Goal: Task Accomplishment & Management: Manage account settings

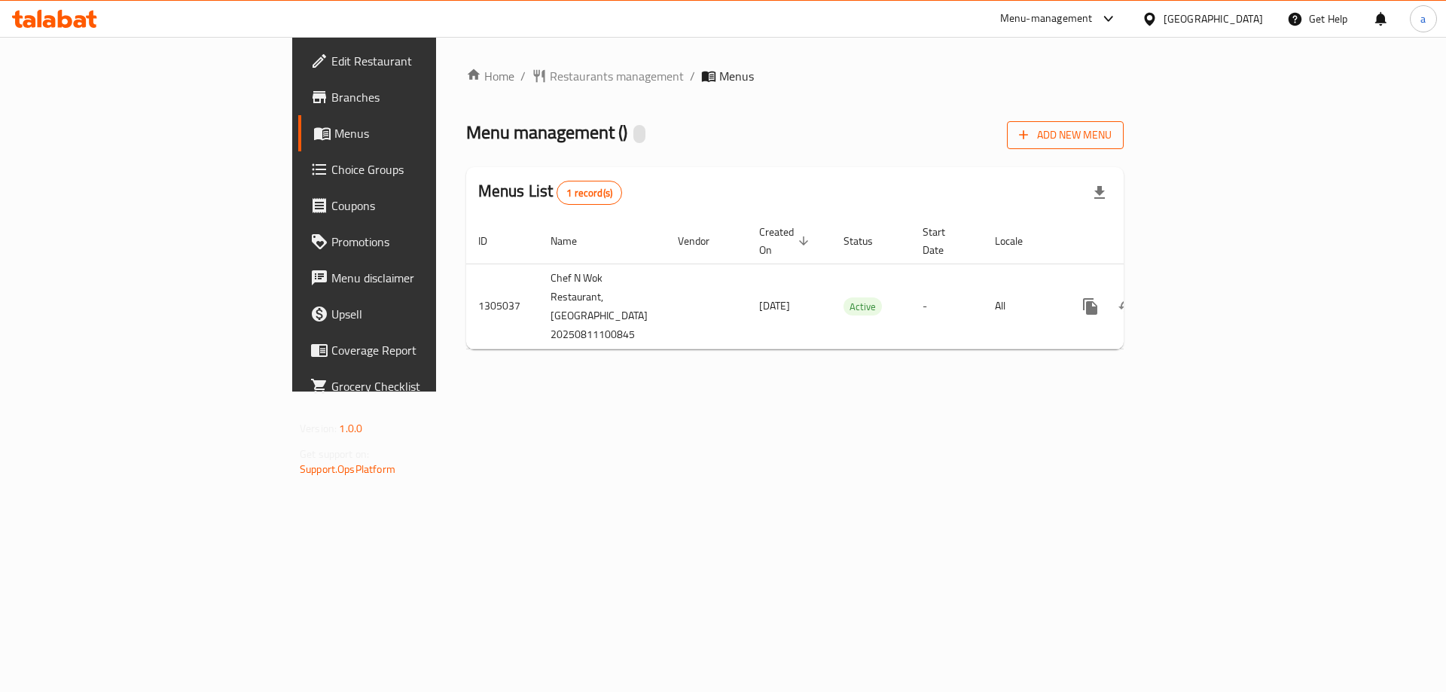
click at [1111, 127] on span "Add New Menu" at bounding box center [1065, 135] width 93 height 19
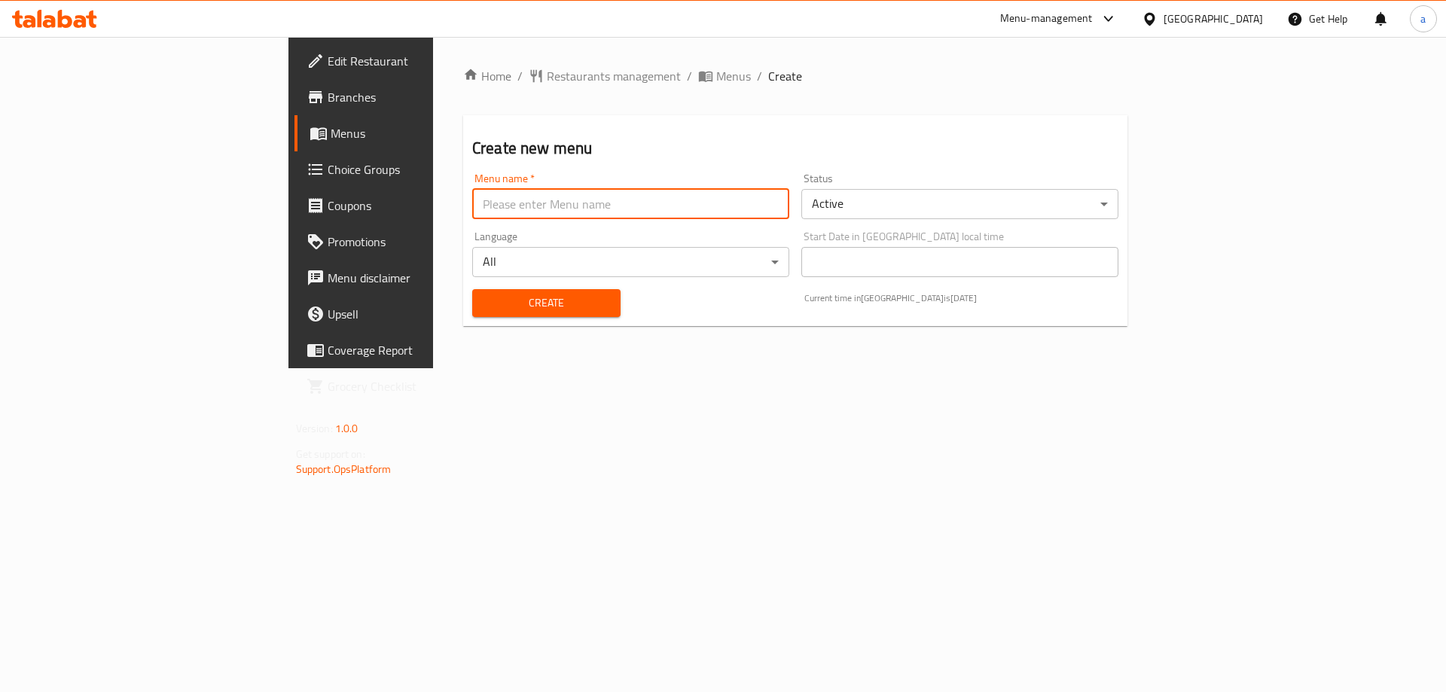
click at [693, 210] on input "text" at bounding box center [630, 204] width 317 height 30
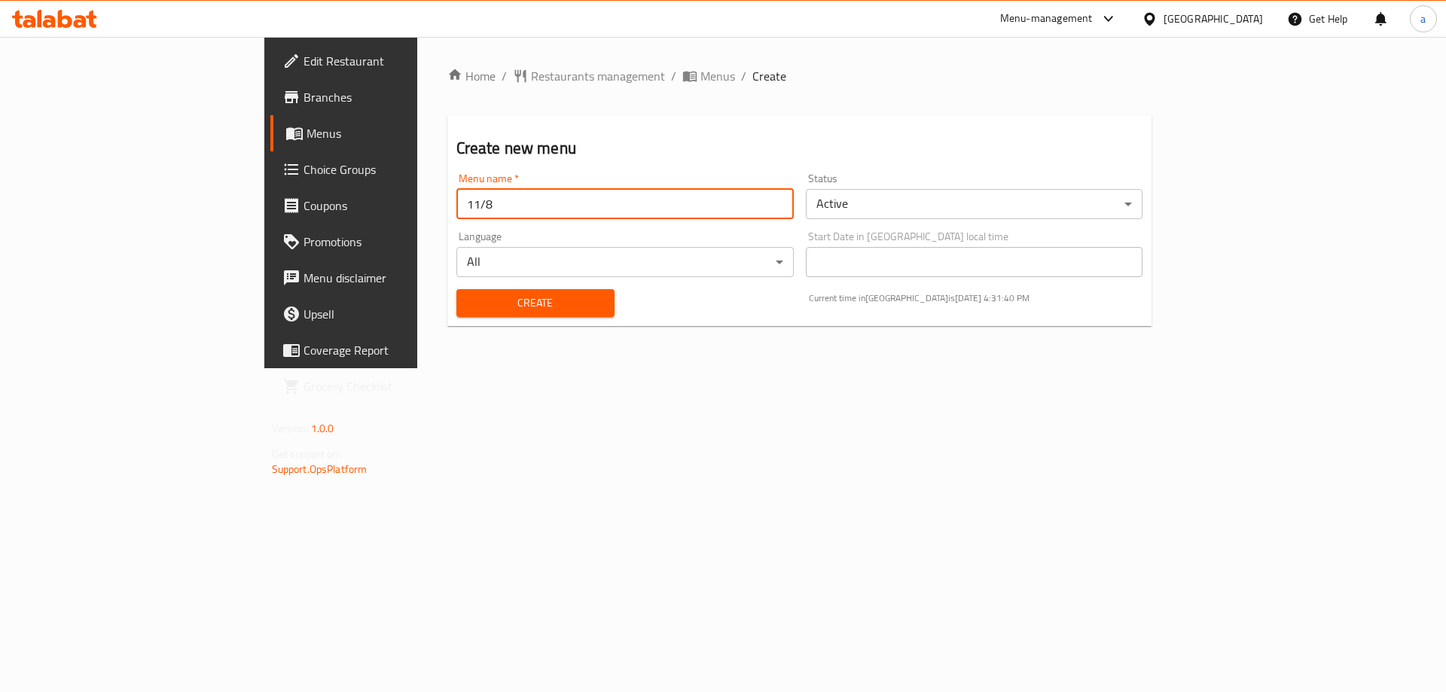
type input "11/8"
click at [456, 289] on button "Create" at bounding box center [535, 303] width 158 height 28
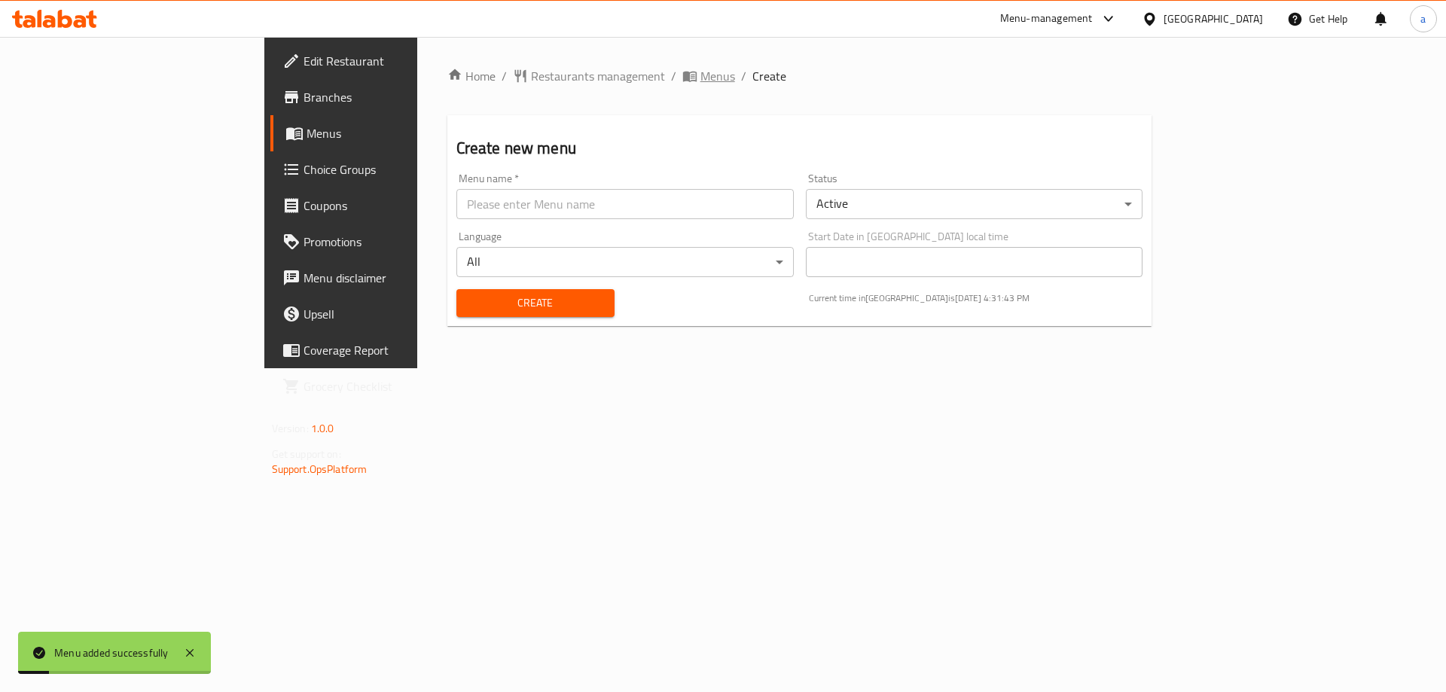
click at [682, 76] on icon "breadcrumb" at bounding box center [689, 76] width 15 height 15
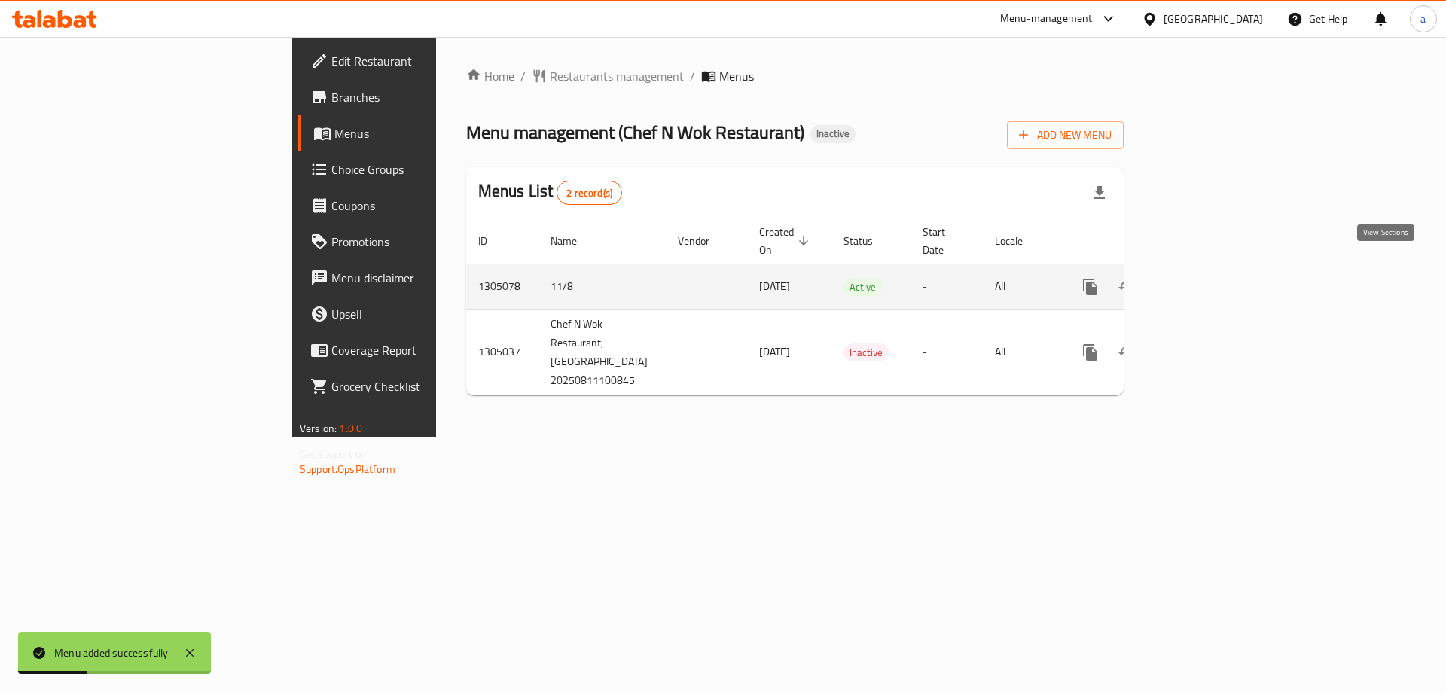
click at [1217, 269] on link "enhanced table" at bounding box center [1199, 287] width 36 height 36
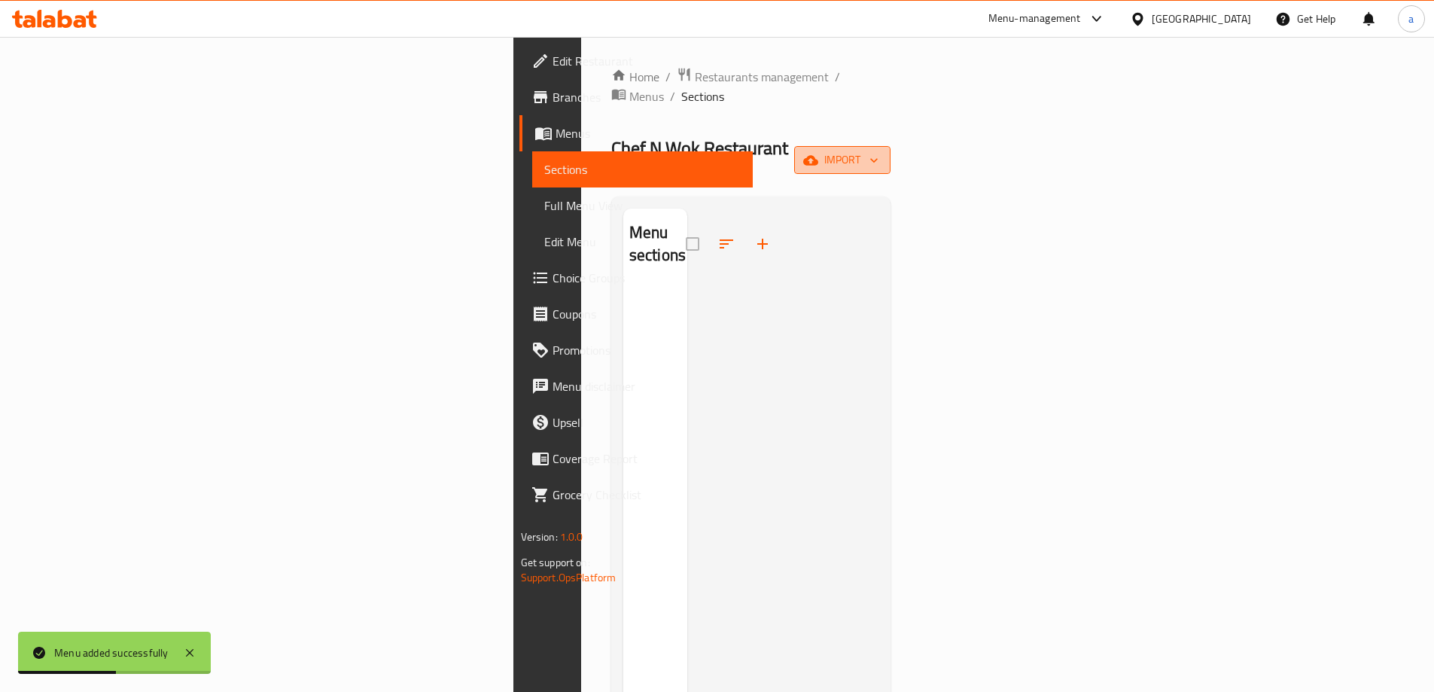
click at [891, 146] on button "import" at bounding box center [842, 160] width 96 height 28
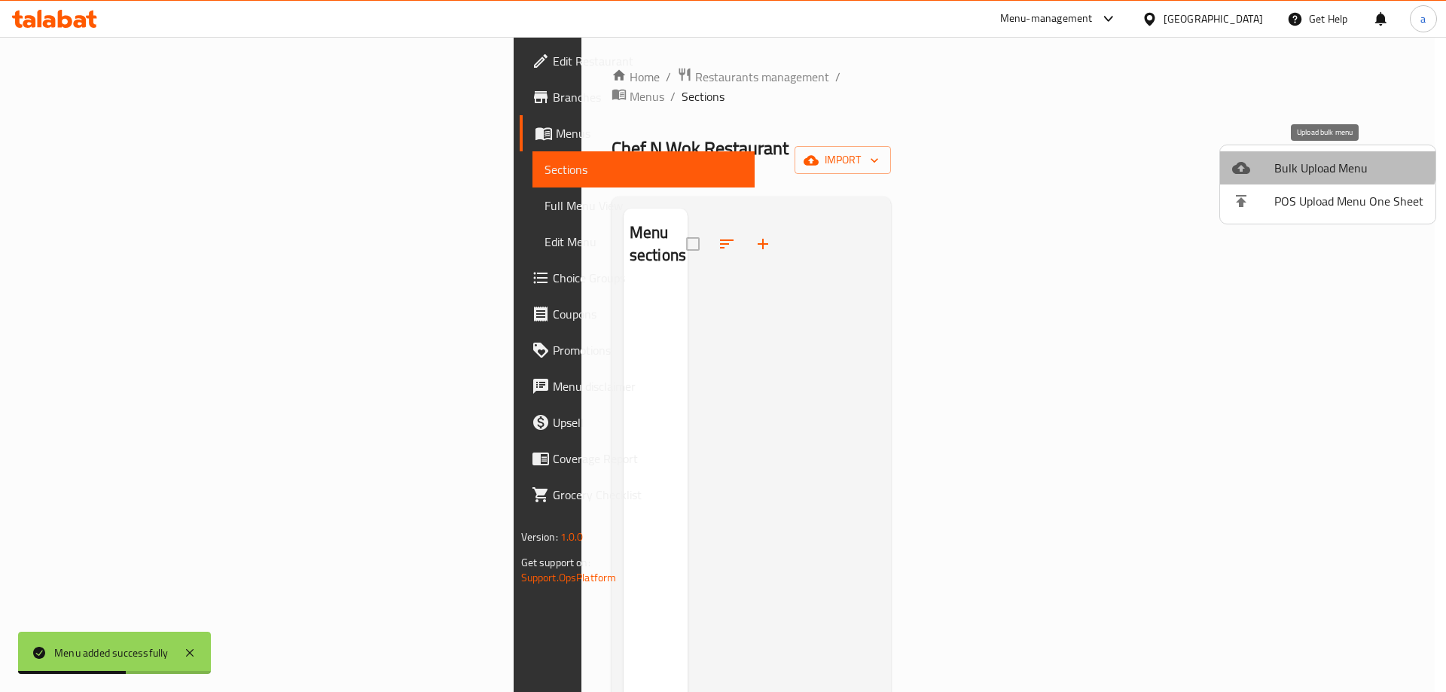
click at [1319, 159] on span "Bulk Upload Menu" at bounding box center [1348, 168] width 149 height 18
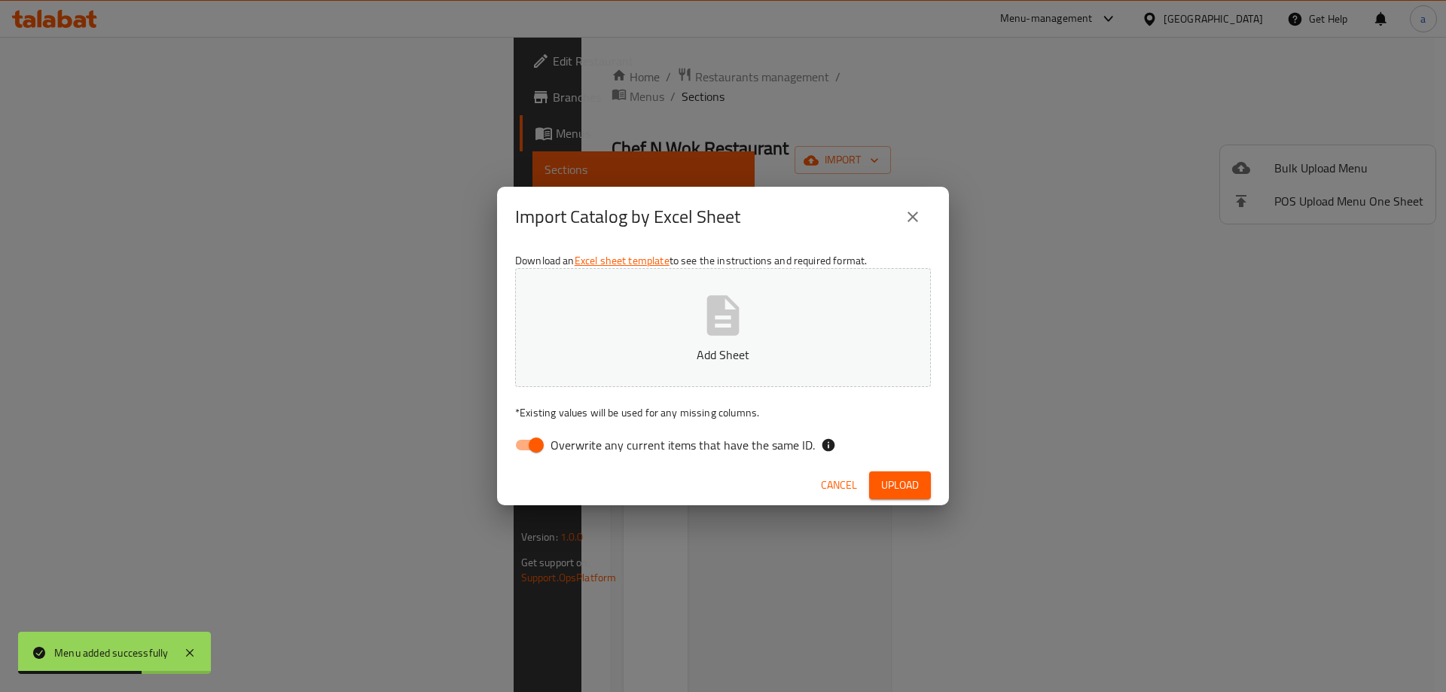
click at [774, 319] on button "Add Sheet" at bounding box center [723, 327] width 416 height 119
click at [536, 448] on input "Overwrite any current items that have the same ID." at bounding box center [536, 445] width 86 height 29
checkbox input "false"
click at [890, 488] on span "Upload" at bounding box center [900, 485] width 38 height 19
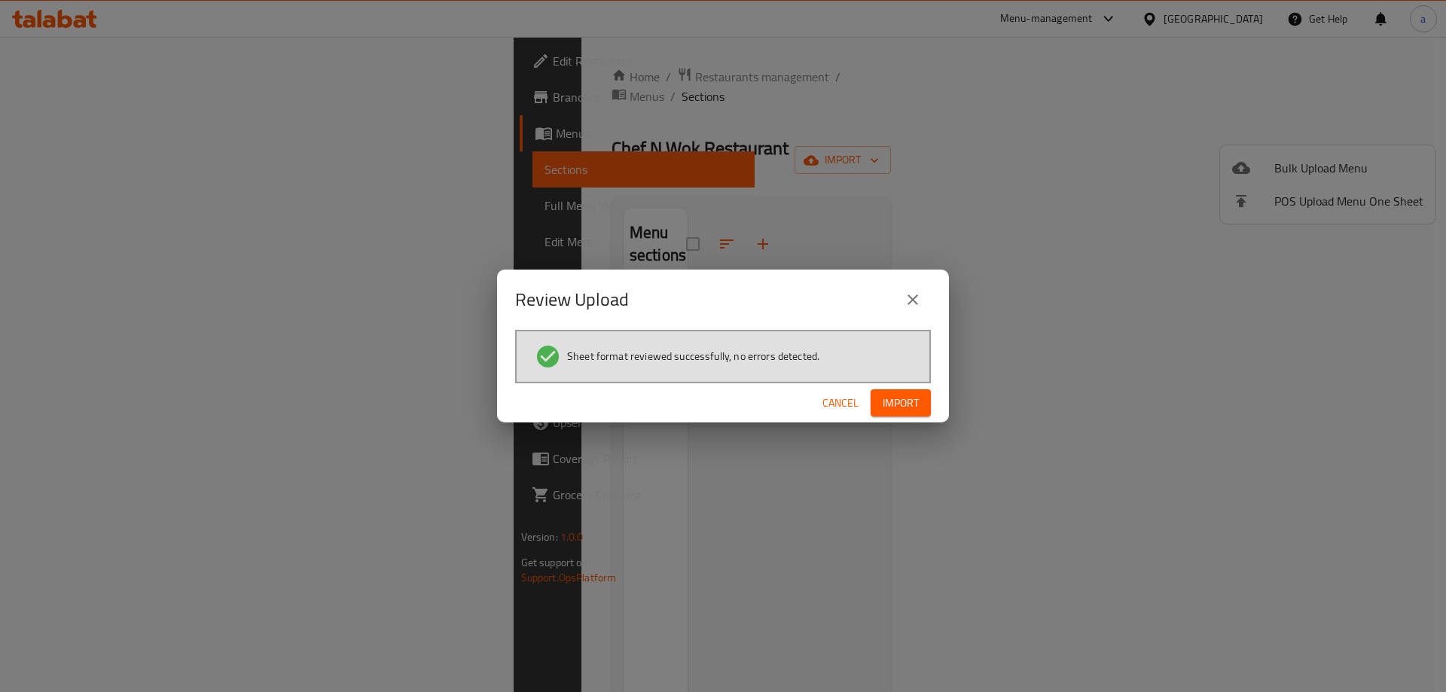
click button "Cancel" at bounding box center [840, 403] width 48 height 28
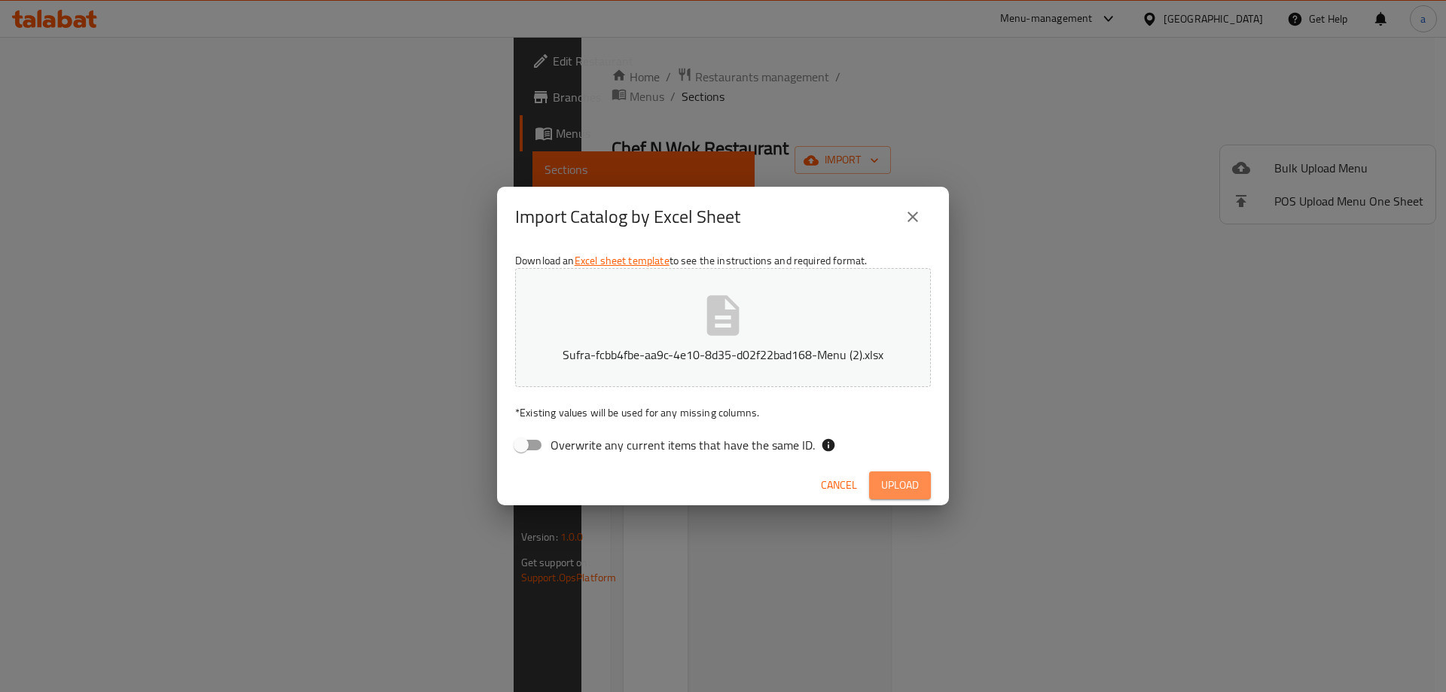
drag, startPoint x: 895, startPoint y: 486, endPoint x: 893, endPoint y: 541, distance: 55.8
click at [895, 495] on button "Upload" at bounding box center [900, 485] width 62 height 28
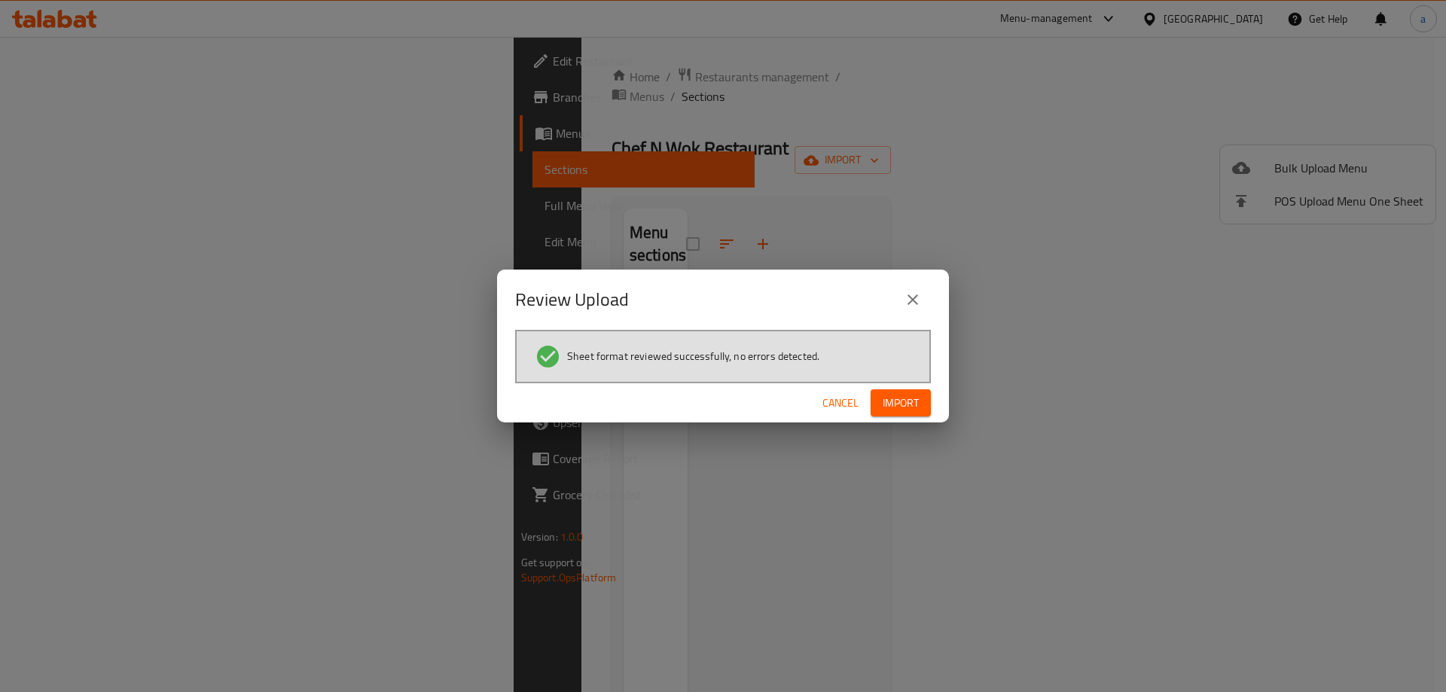
click at [919, 395] on button "Import" at bounding box center [900, 403] width 60 height 28
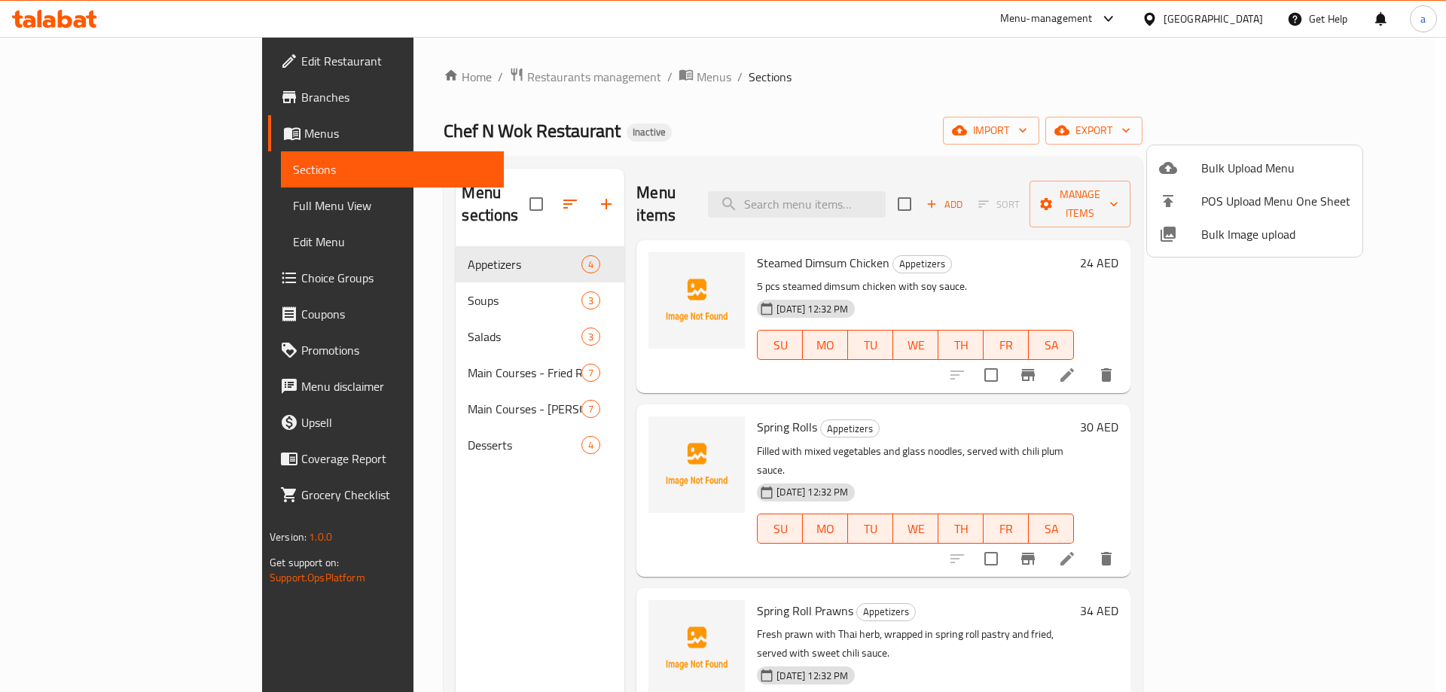
click at [102, 208] on div at bounding box center [723, 346] width 1446 height 692
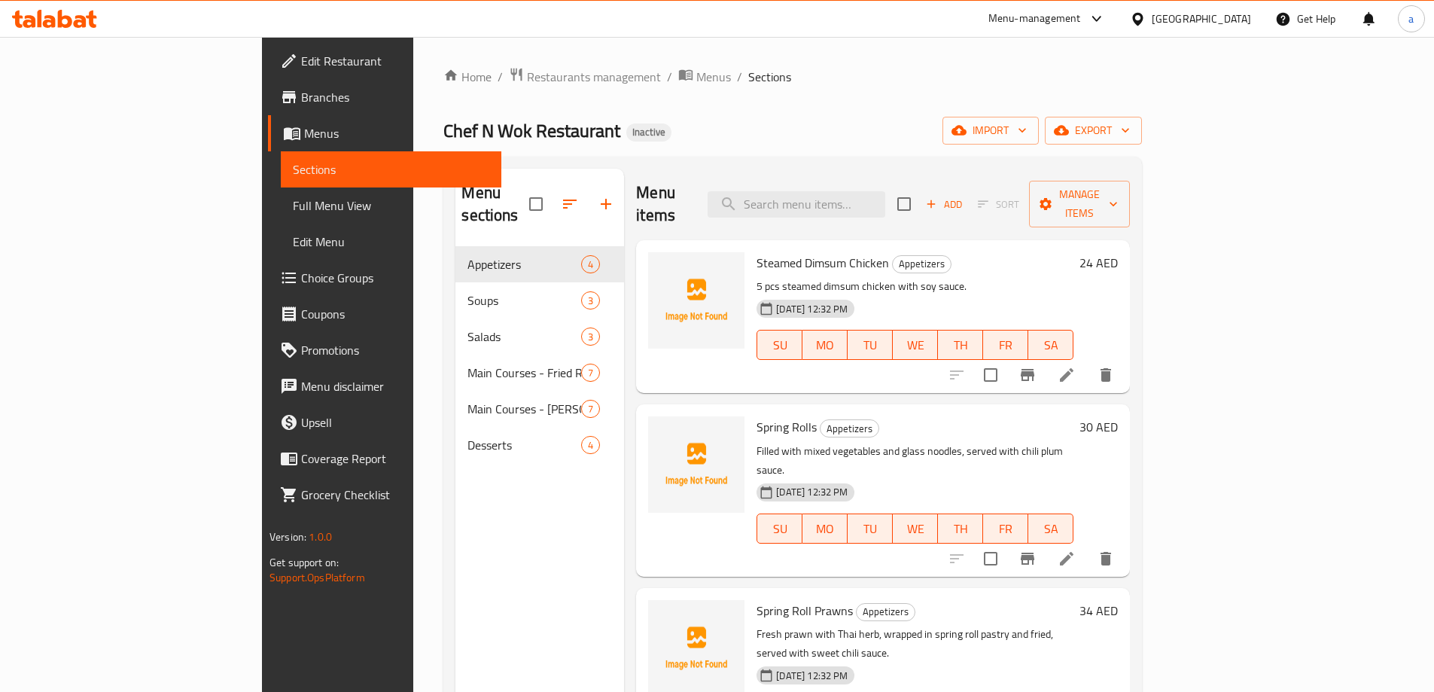
click at [293, 208] on span "Full Menu View" at bounding box center [391, 206] width 197 height 18
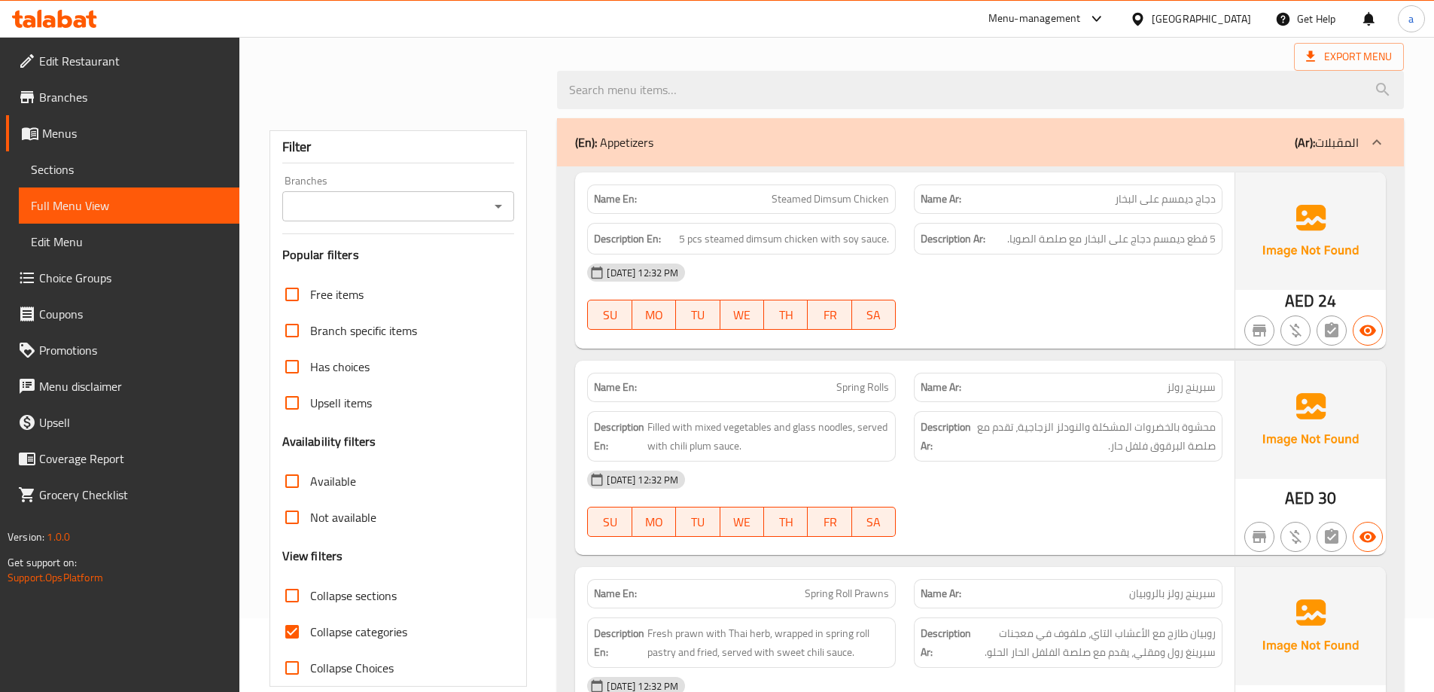
scroll to position [226, 0]
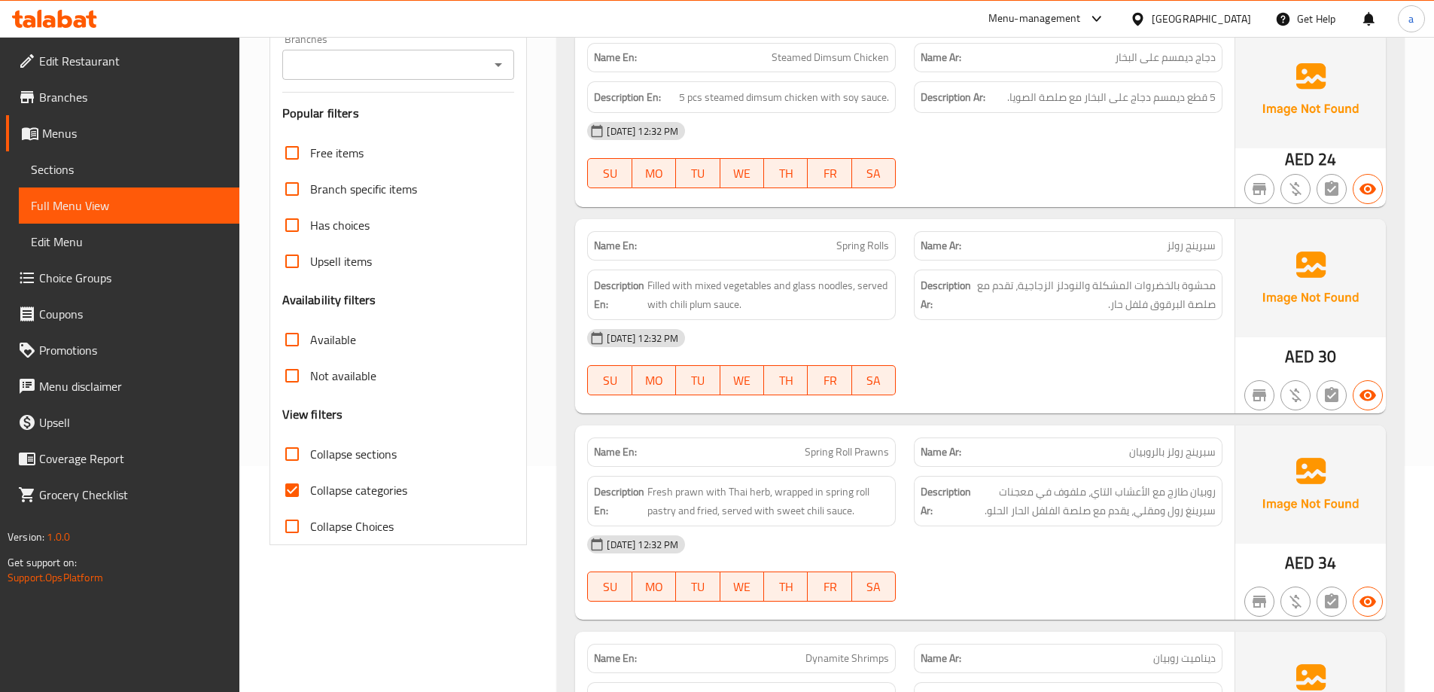
click at [331, 483] on span "Collapse categories" at bounding box center [358, 490] width 97 height 18
click at [310, 483] on input "Collapse categories" at bounding box center [292, 490] width 36 height 36
checkbox input "false"
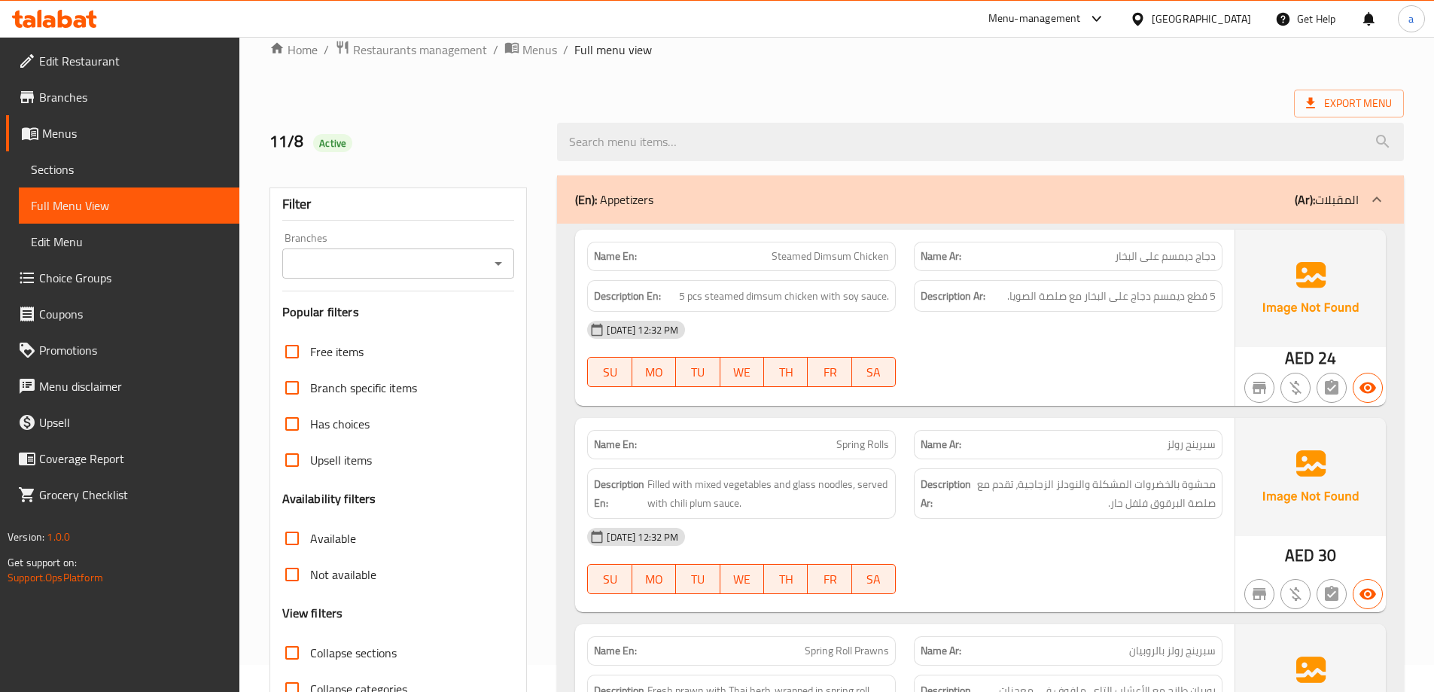
scroll to position [75, 0]
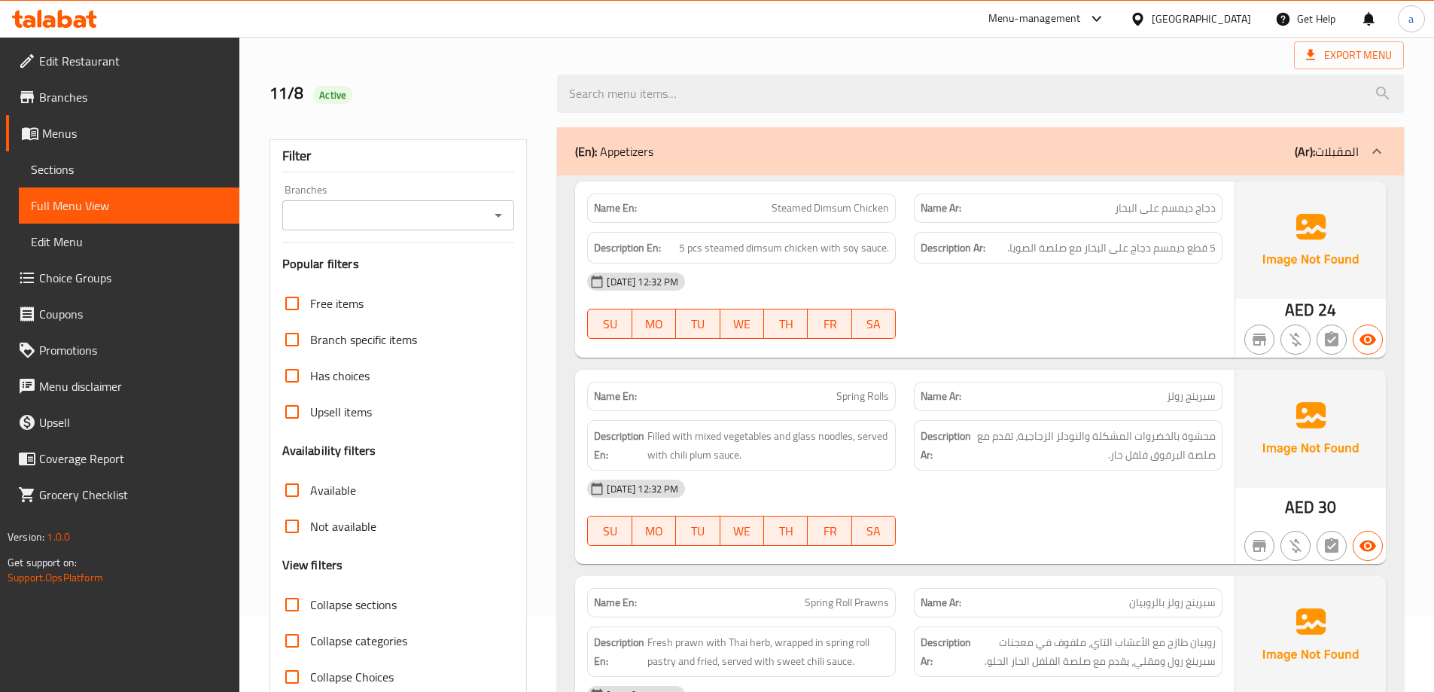
click at [790, 66] on div at bounding box center [980, 94] width 865 height 56
click at [1118, 352] on div "Name En: Steamed Dimsum Chicken Name Ar: دجاج ديمسم على البخار Description En: …" at bounding box center [905, 269] width 660 height 176
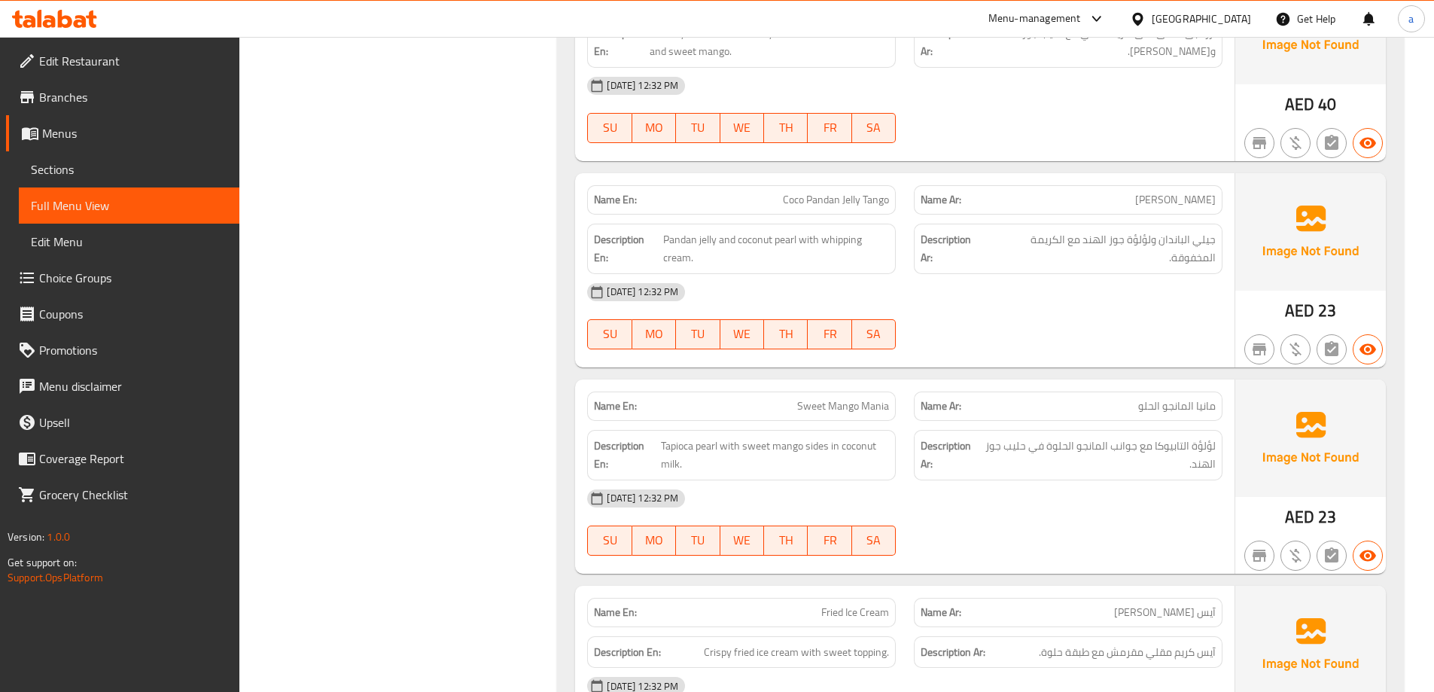
scroll to position [5590, 0]
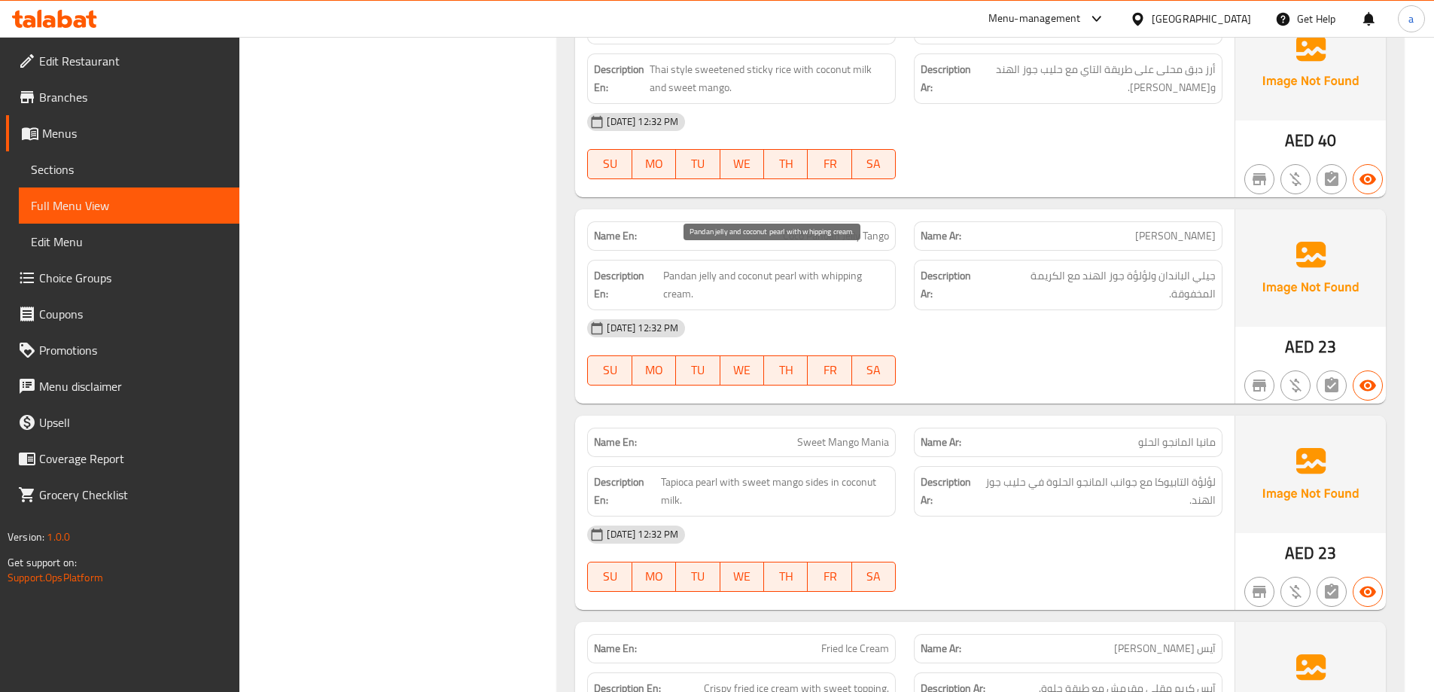
click at [831, 267] on span "Pandan jelly and coconut pearl with whipping cream." at bounding box center [776, 285] width 227 height 37
copy span "whipping"
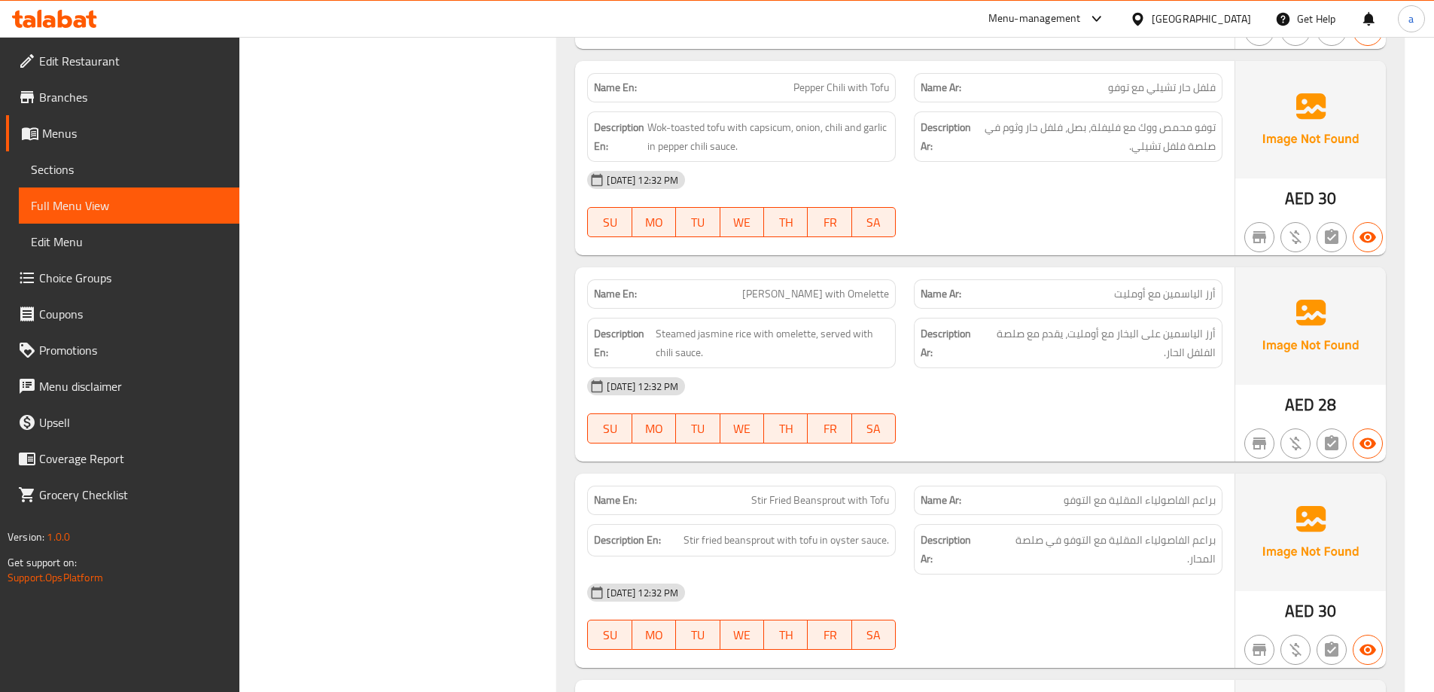
scroll to position [4536, 0]
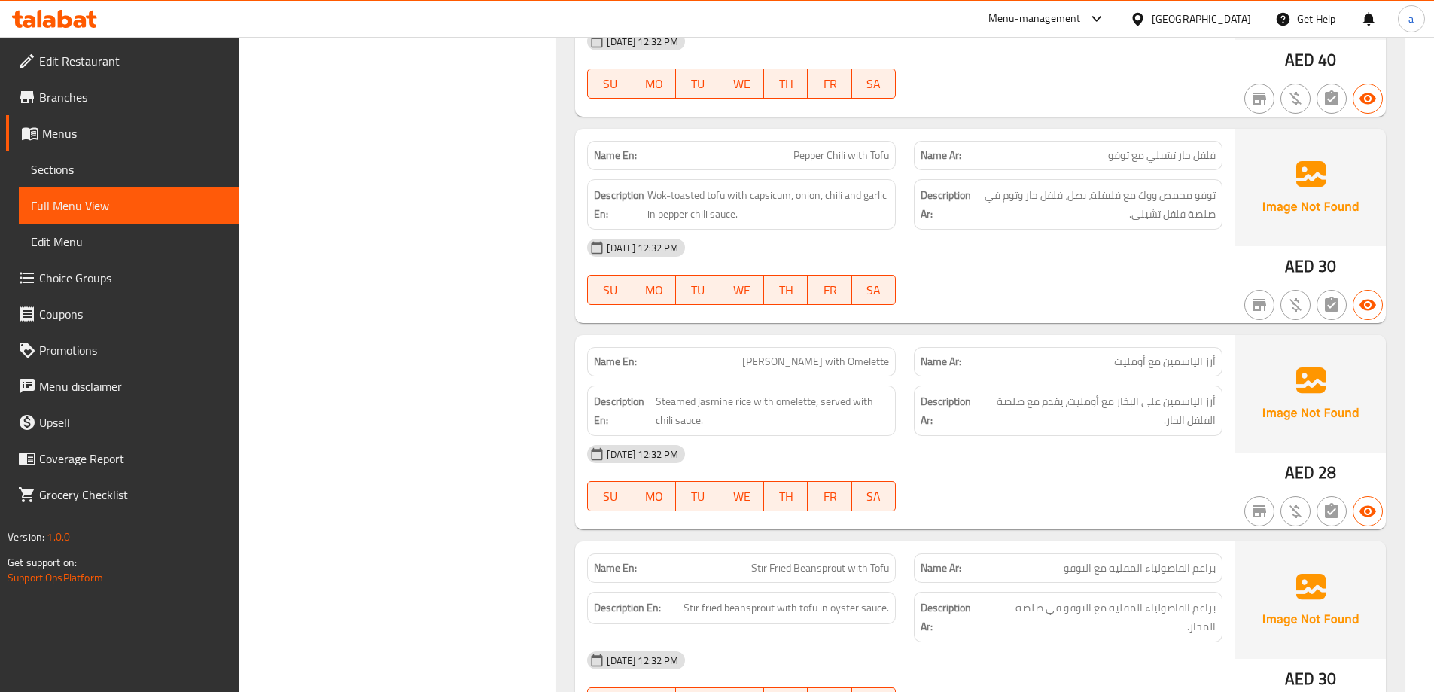
click at [75, 175] on span "Sections" at bounding box center [129, 169] width 197 height 18
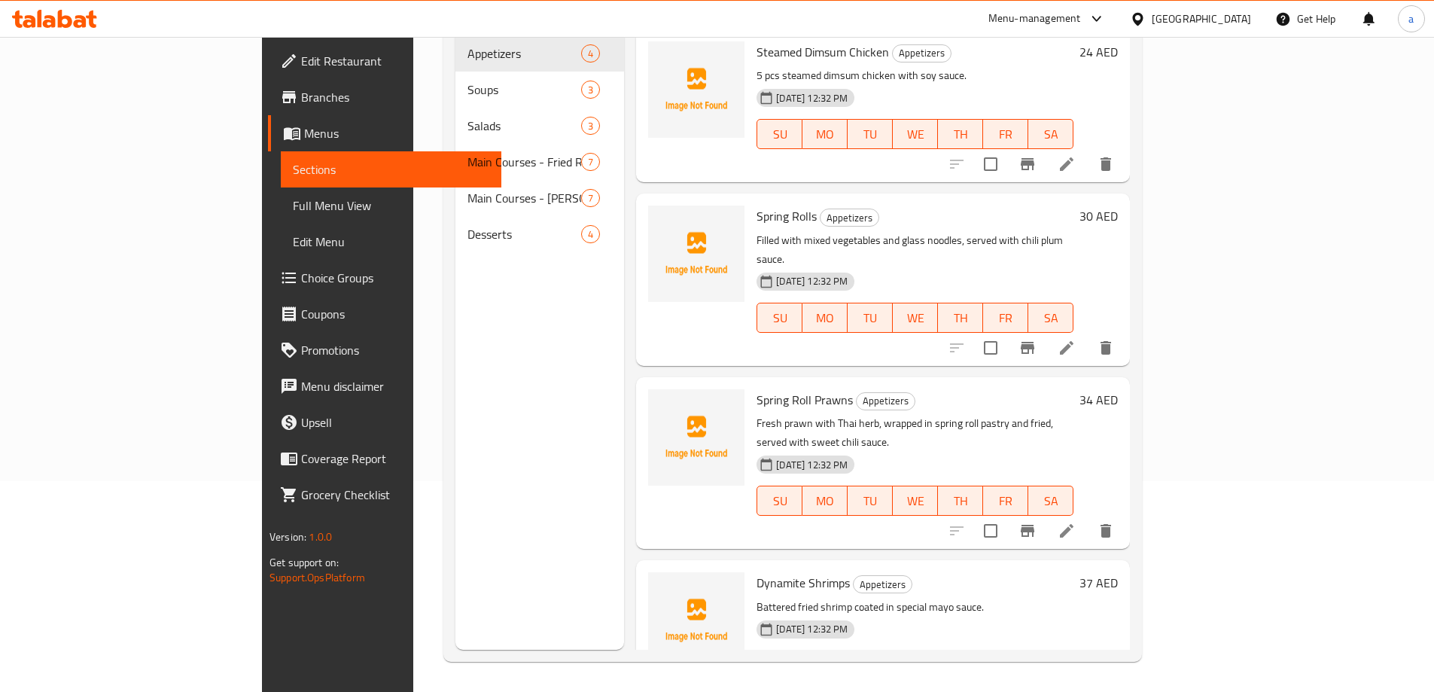
scroll to position [211, 0]
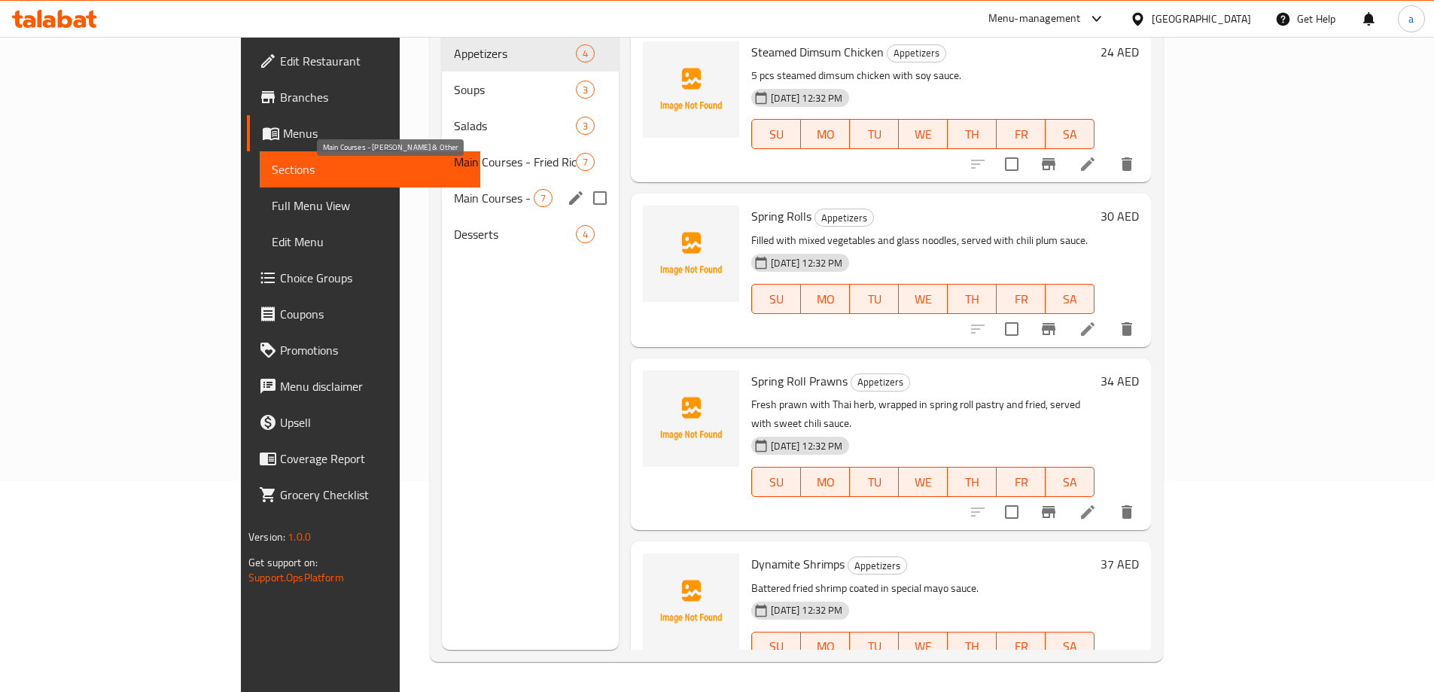
click at [454, 189] on span "Main Courses - [PERSON_NAME] & Other" at bounding box center [494, 198] width 80 height 18
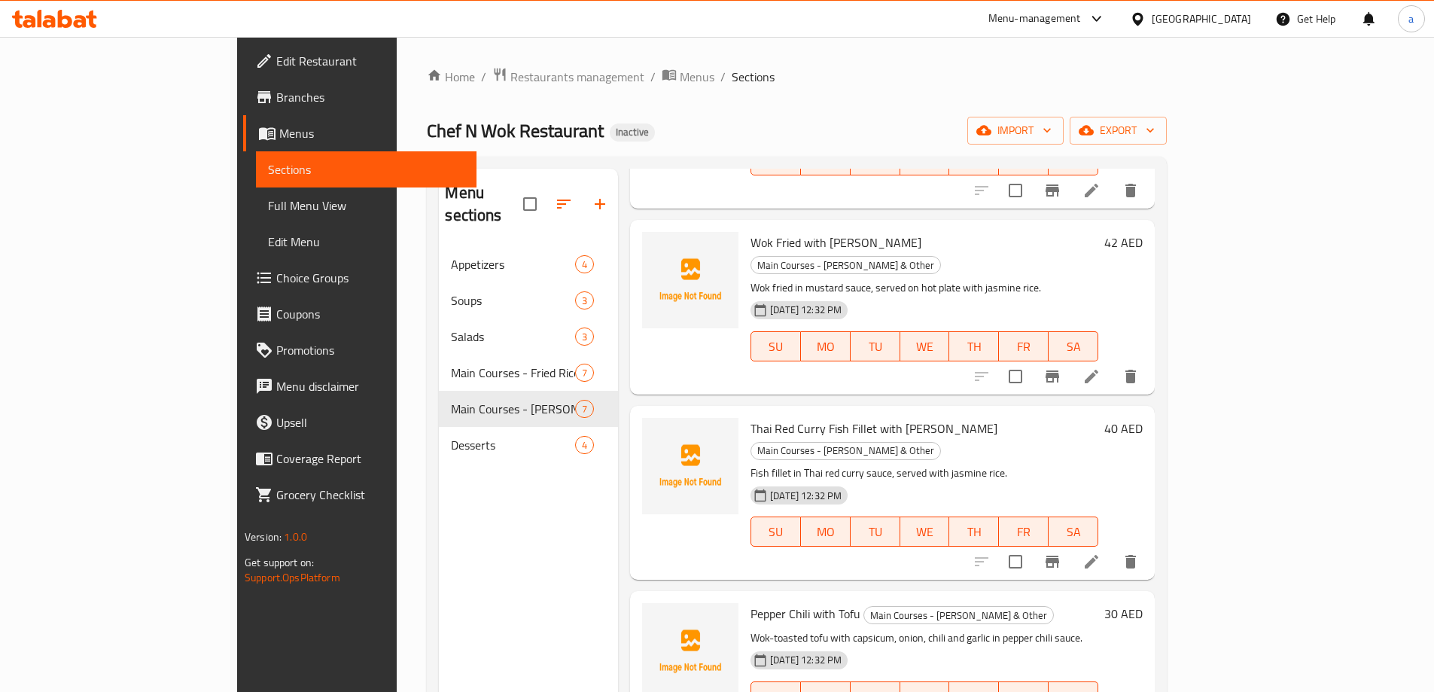
scroll to position [376, 0]
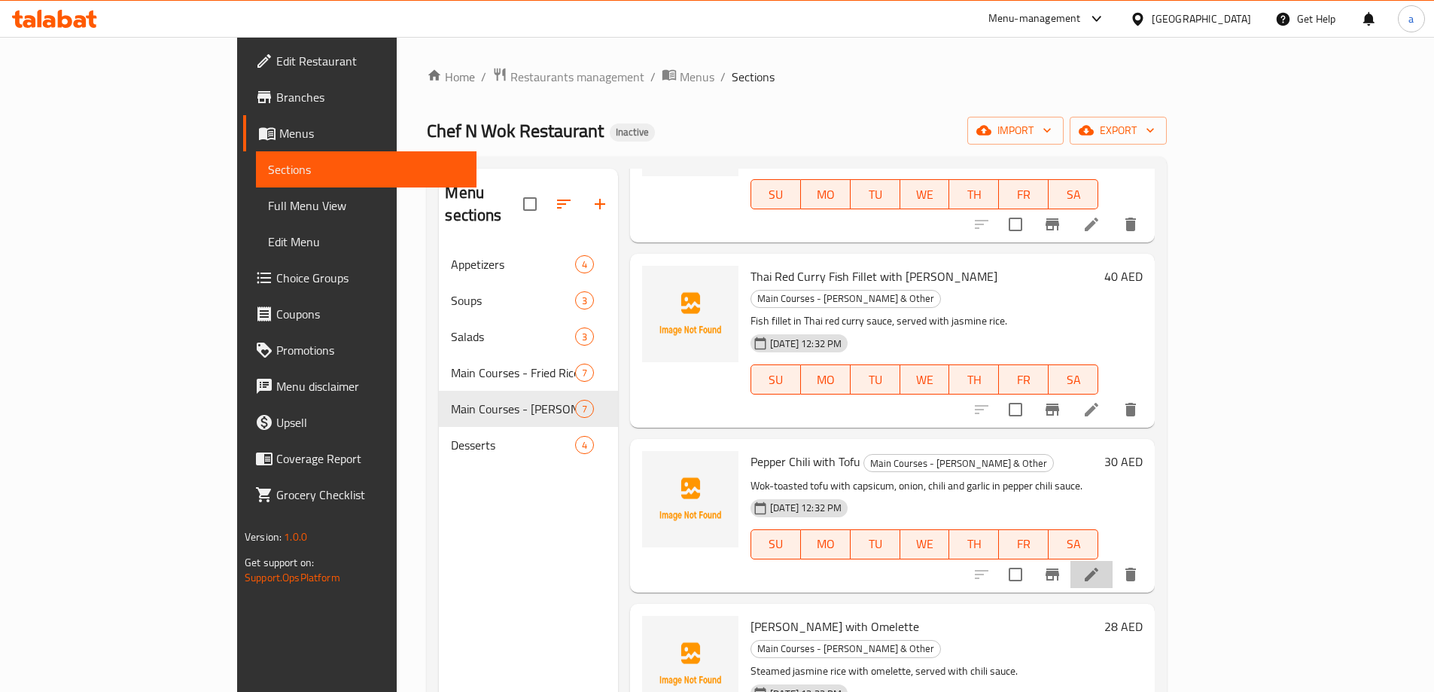
click at [1113, 561] on li at bounding box center [1092, 574] width 42 height 27
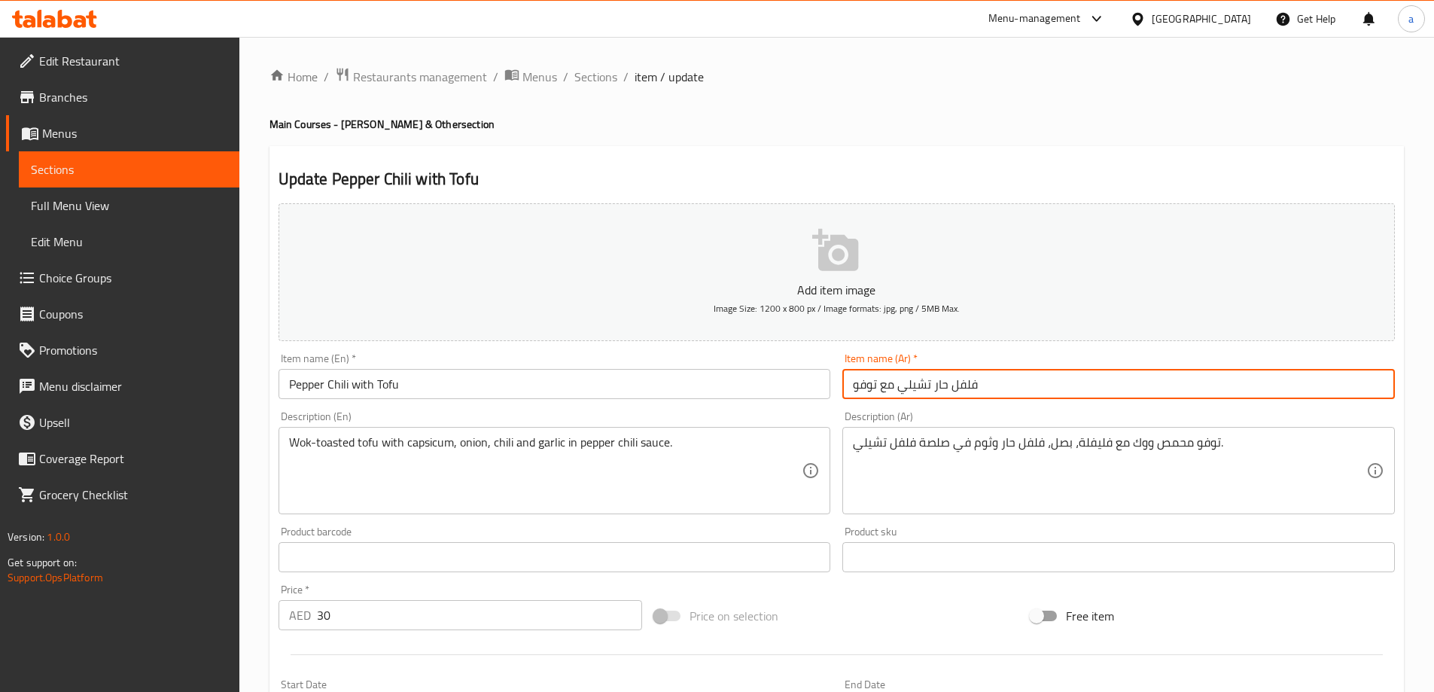
drag, startPoint x: 931, startPoint y: 388, endPoint x: 948, endPoint y: 392, distance: 17.0
click at [948, 392] on input "فلفل حار تشيلي مع توفو" at bounding box center [1118, 384] width 553 height 30
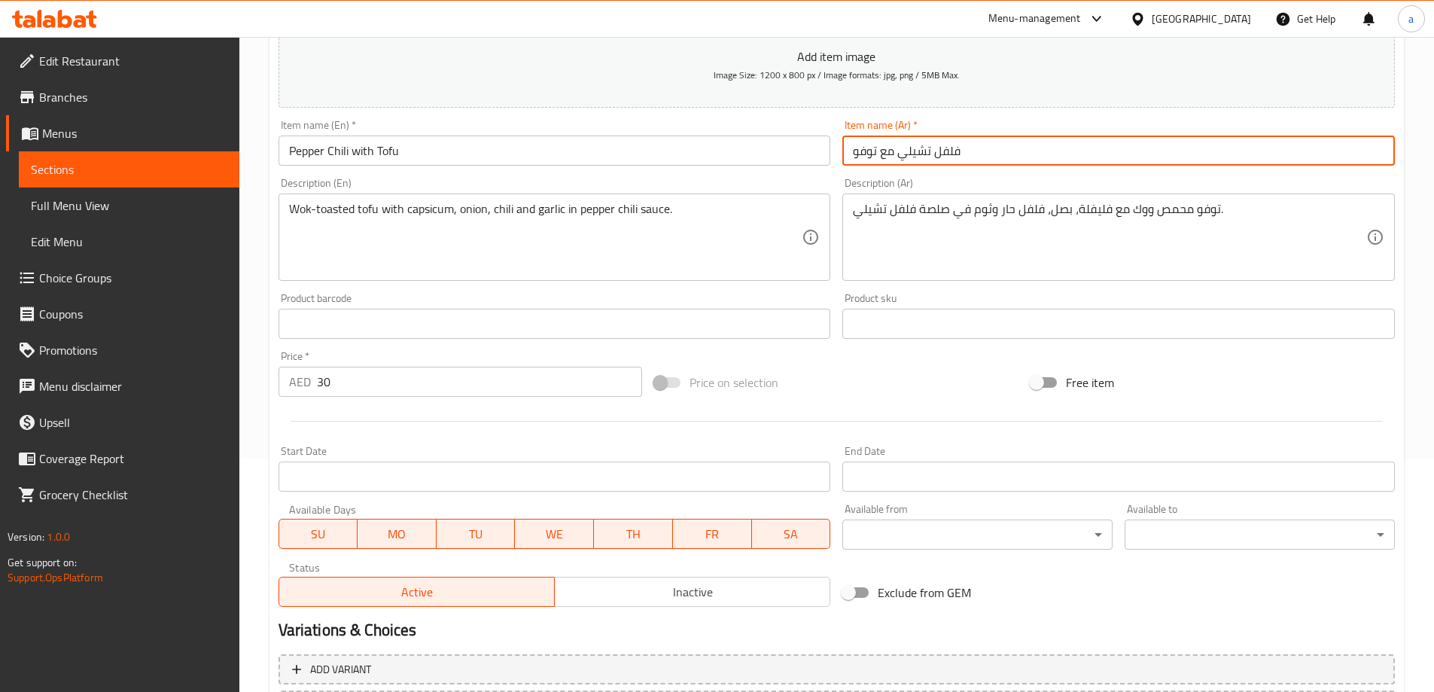
scroll to position [372, 0]
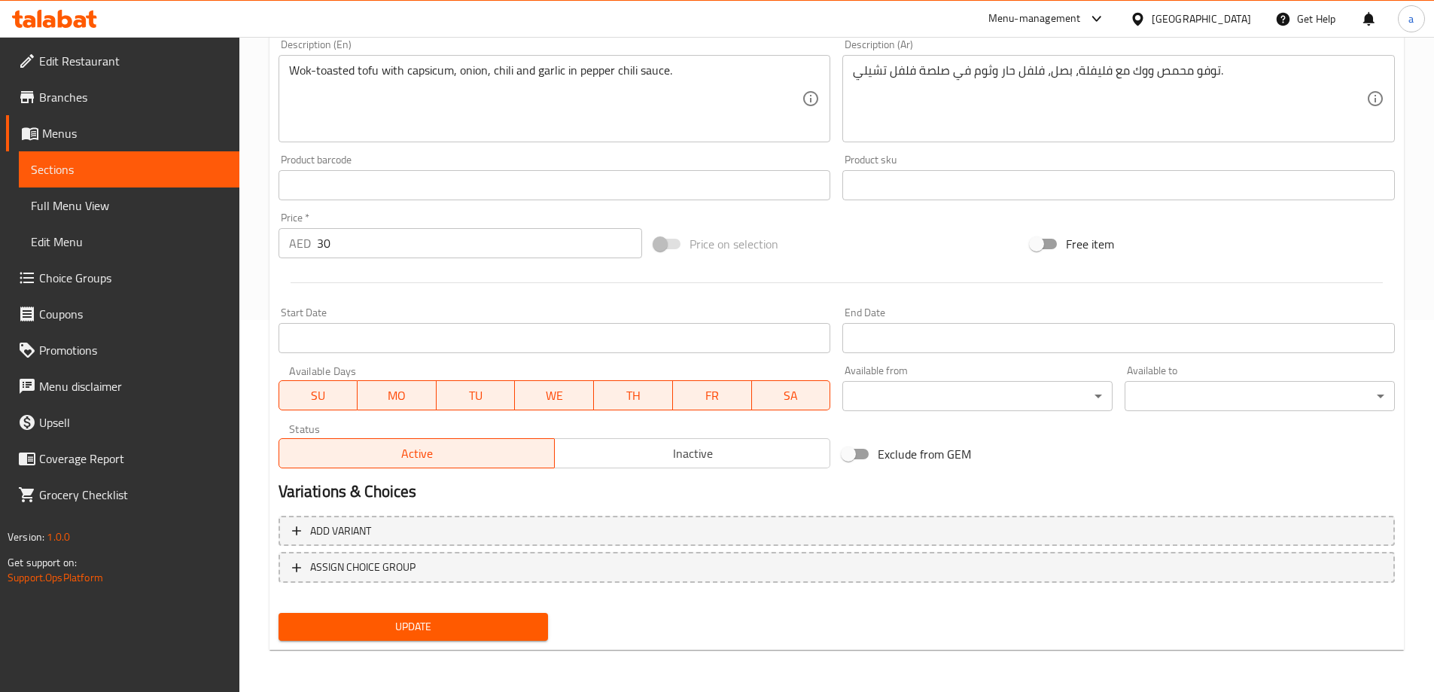
type input "فلفل تشيلي مع توفو"
click at [445, 620] on span "Update" at bounding box center [414, 626] width 246 height 19
click at [152, 209] on span "Full Menu View" at bounding box center [129, 206] width 197 height 18
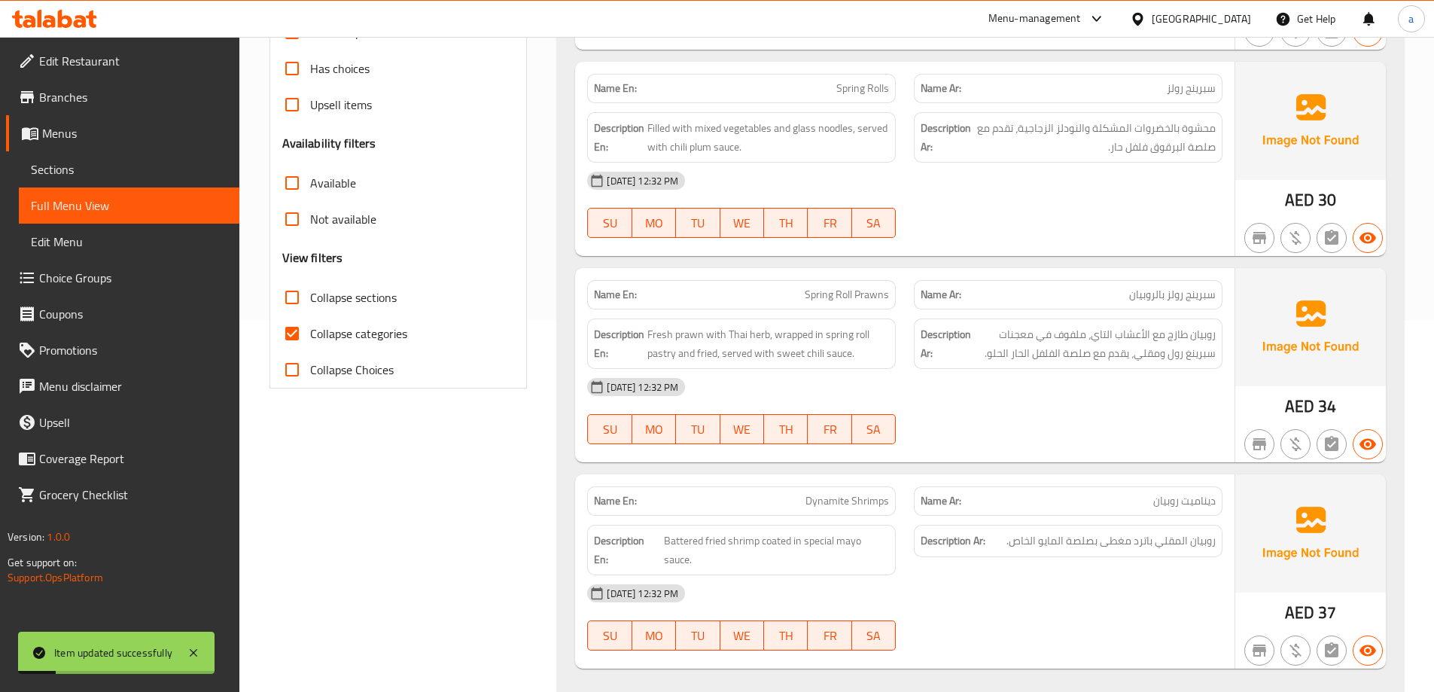
click at [384, 334] on span "Collapse categories" at bounding box center [358, 333] width 97 height 18
click at [310, 334] on input "Collapse categories" at bounding box center [292, 333] width 36 height 36
checkbox input "false"
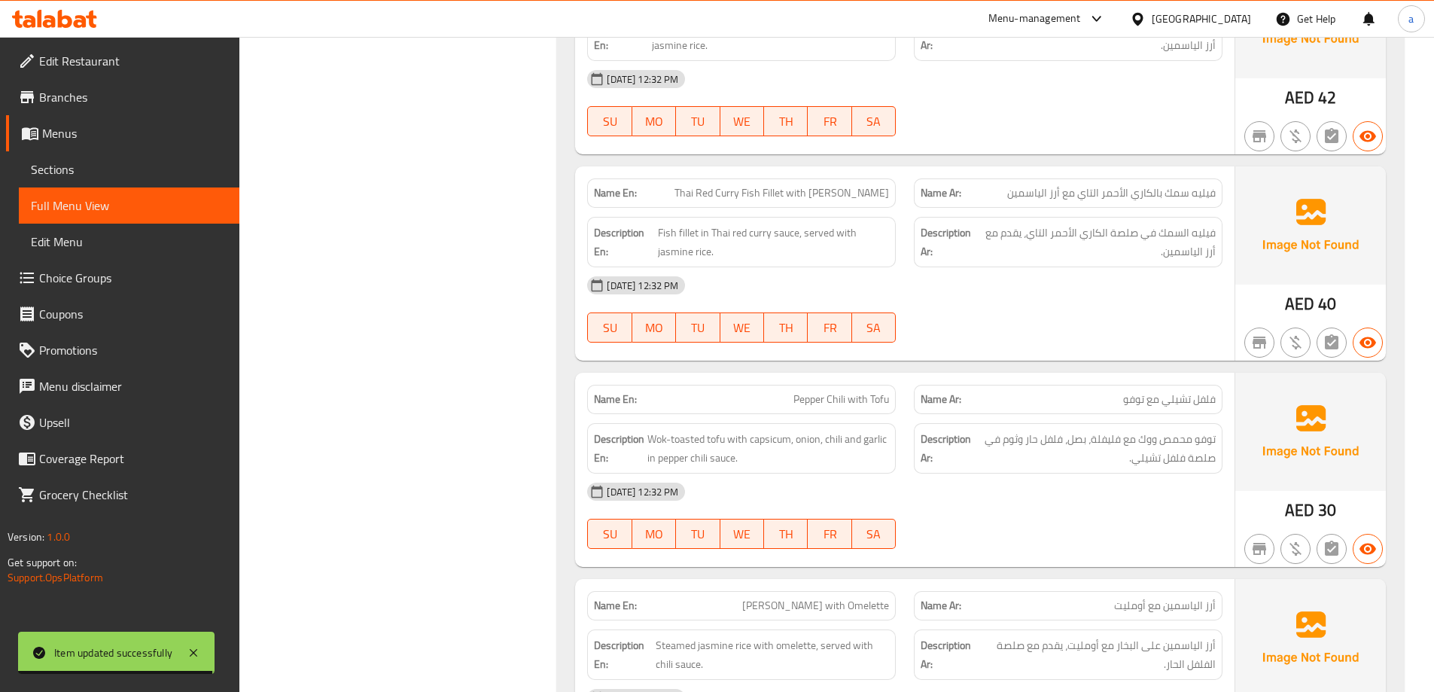
scroll to position [4287, 0]
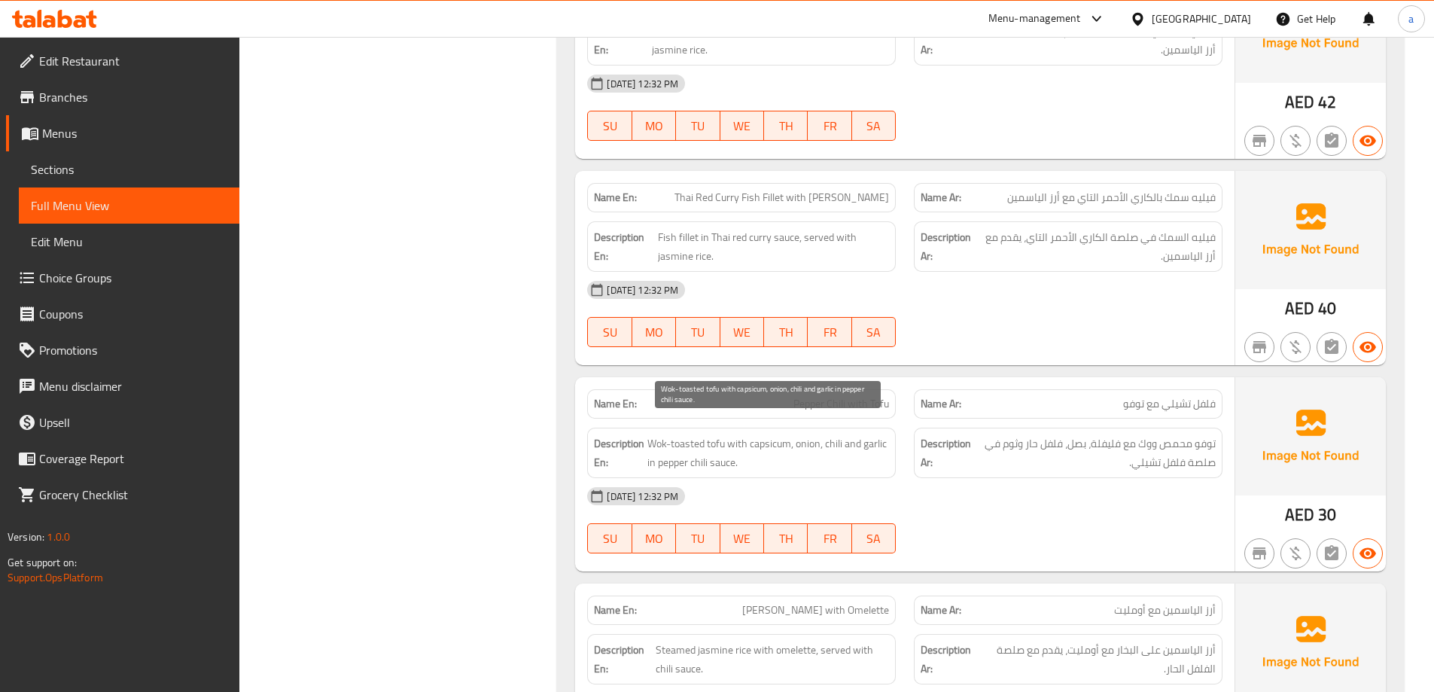
click at [682, 434] on span "Wok-toasted tofu with capsicum, onion, chili and garlic in pepper chili sauce." at bounding box center [768, 452] width 242 height 37
copy span "toasted"
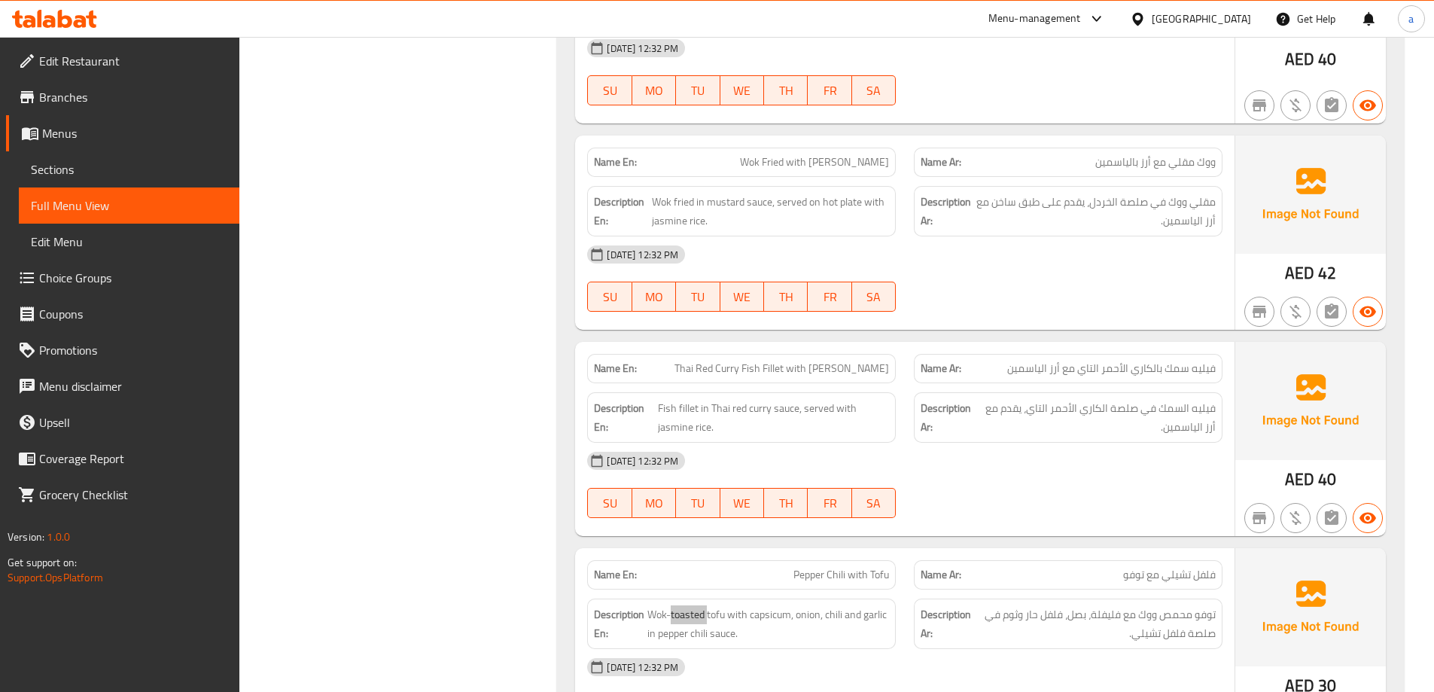
scroll to position [3986, 0]
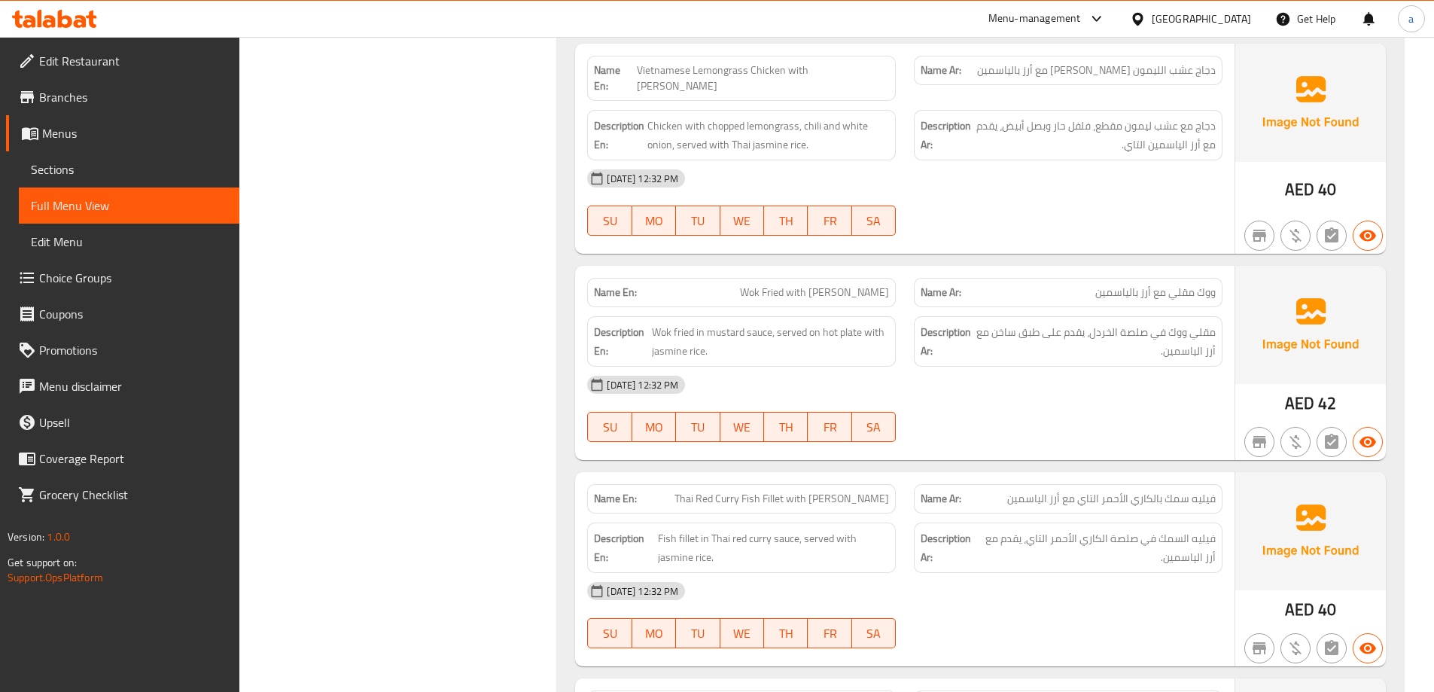
click at [94, 173] on span "Sections" at bounding box center [129, 169] width 197 height 18
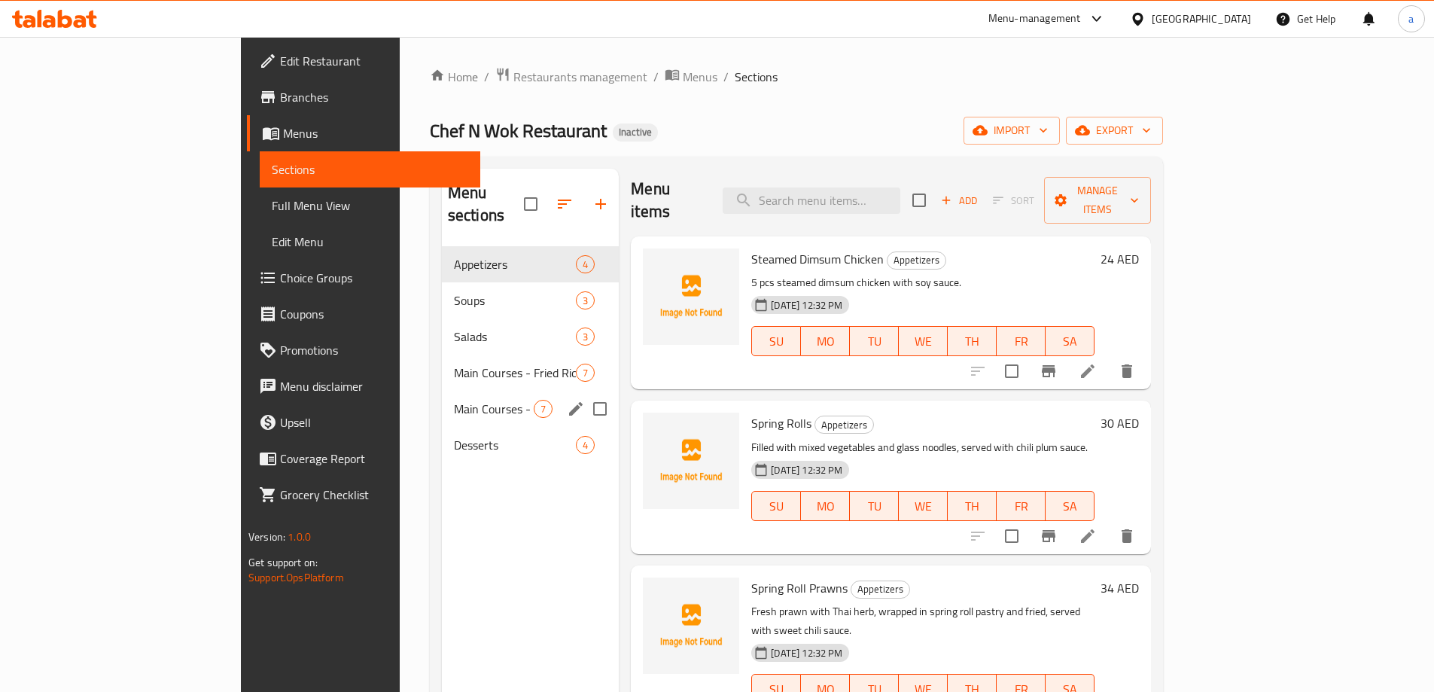
click at [454, 400] on span "Main Courses - [PERSON_NAME] & Other" at bounding box center [494, 409] width 80 height 18
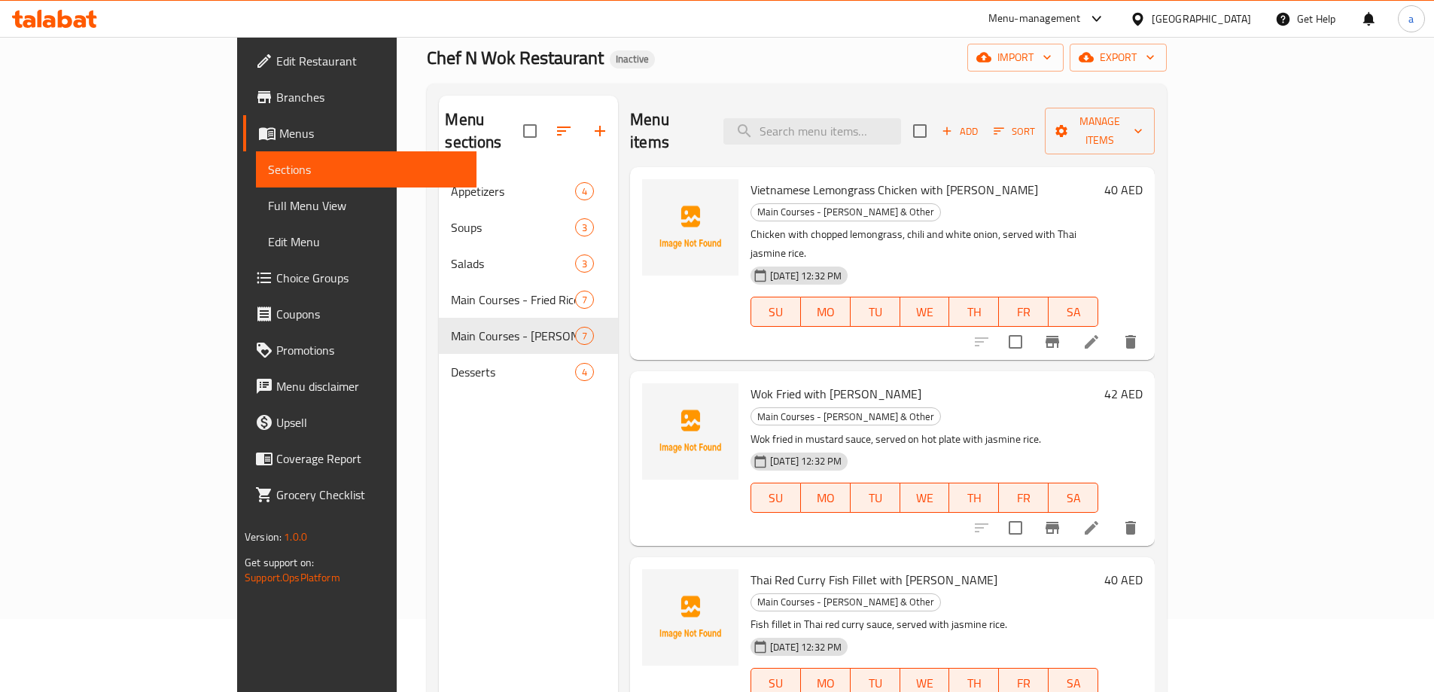
scroll to position [60, 0]
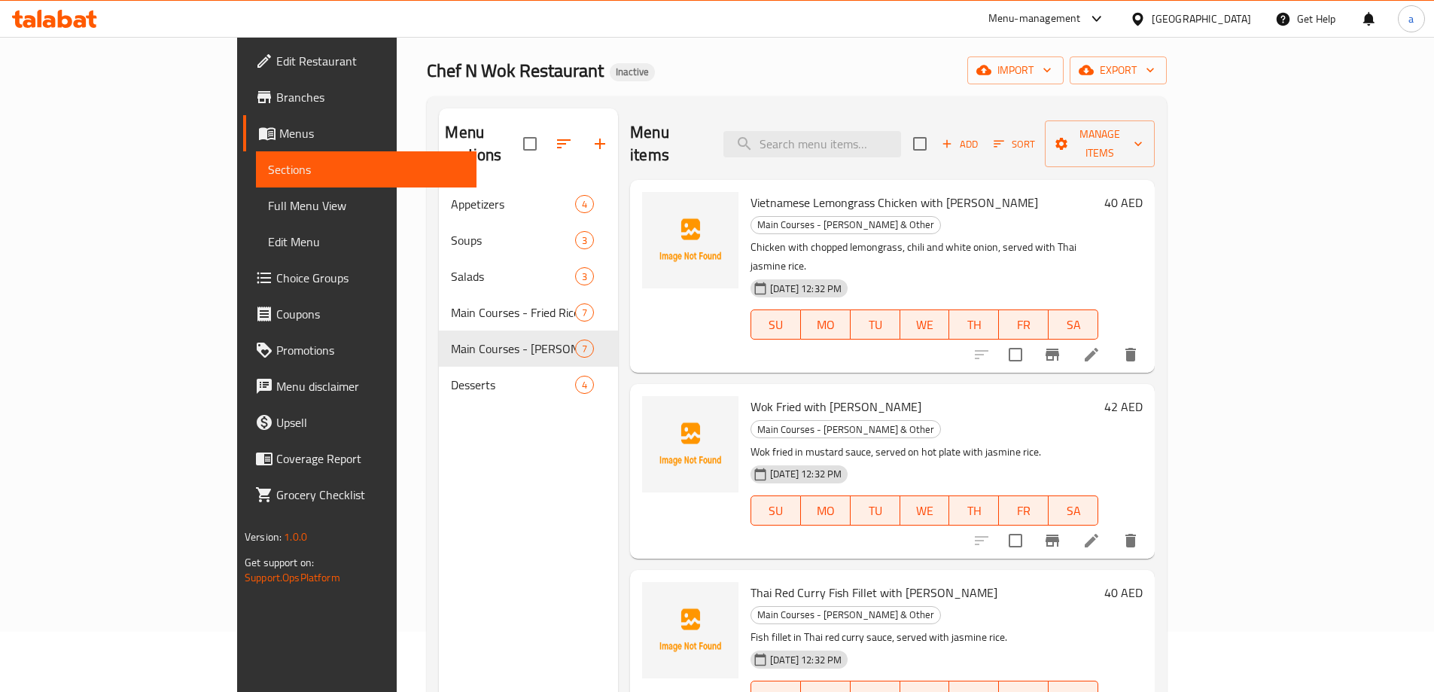
click at [1113, 527] on li at bounding box center [1092, 540] width 42 height 27
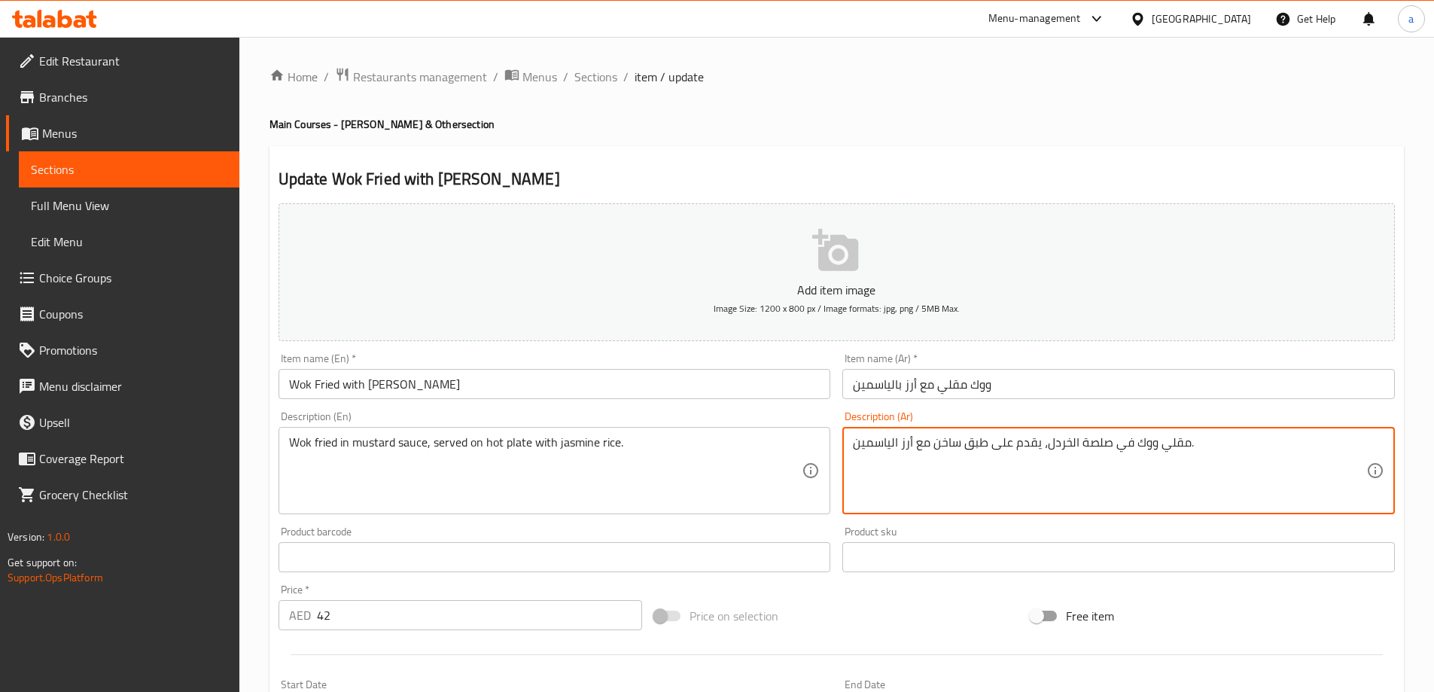
drag, startPoint x: 1132, startPoint y: 444, endPoint x: 1154, endPoint y: 453, distance: 24.3
click at [1162, 444] on textarea "مقلي في صلصة الخردل، يقدم على طبق ساخن مع أرز الياسمين." at bounding box center [1109, 471] width 513 height 72
paste textarea "ووك"
click at [856, 449] on textarea "مقلي في صلصة الخردل، يقدم على طبق ساخن مع أرز الياسمين." at bounding box center [1109, 471] width 513 height 72
paste textarea "ووك"
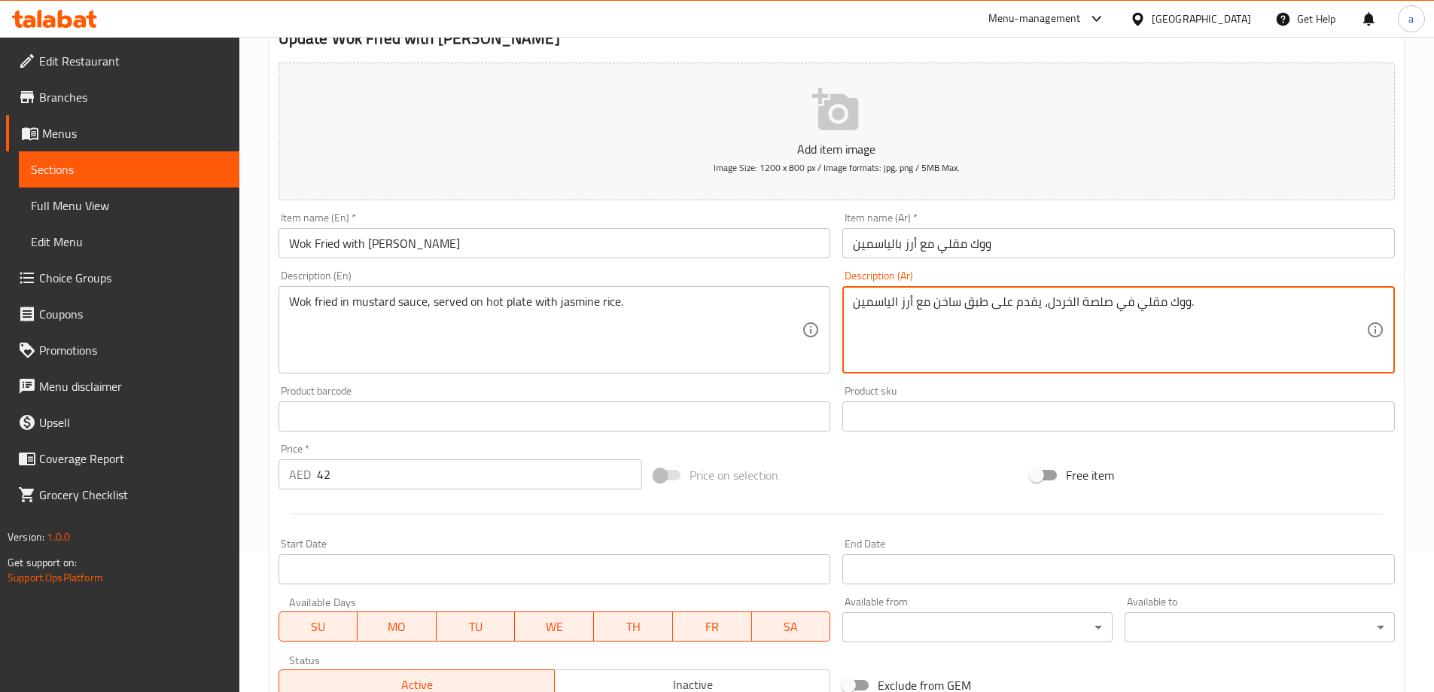
scroll to position [372, 0]
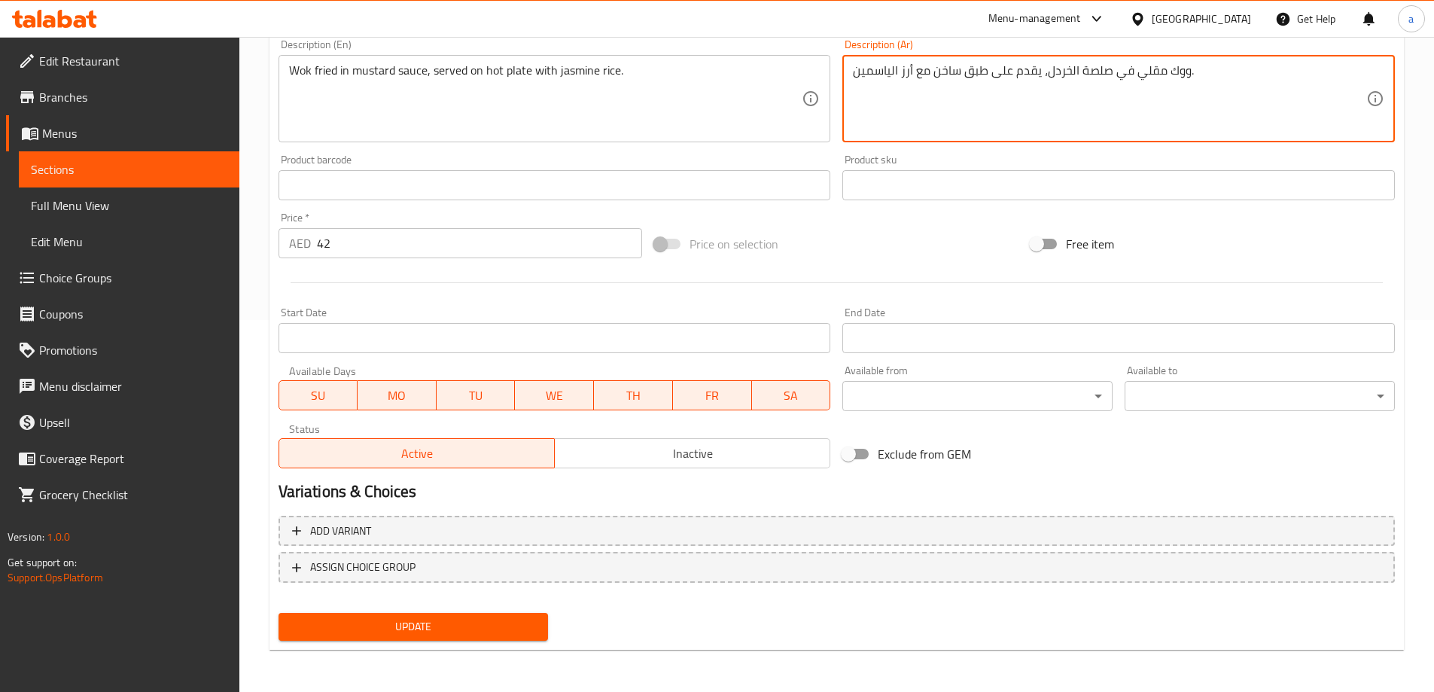
type textarea "ووك مقلي في صلصة الخردل، يقدم على طبق ساخن مع أرز الياسمين."
click at [438, 613] on button "Update" at bounding box center [414, 627] width 270 height 28
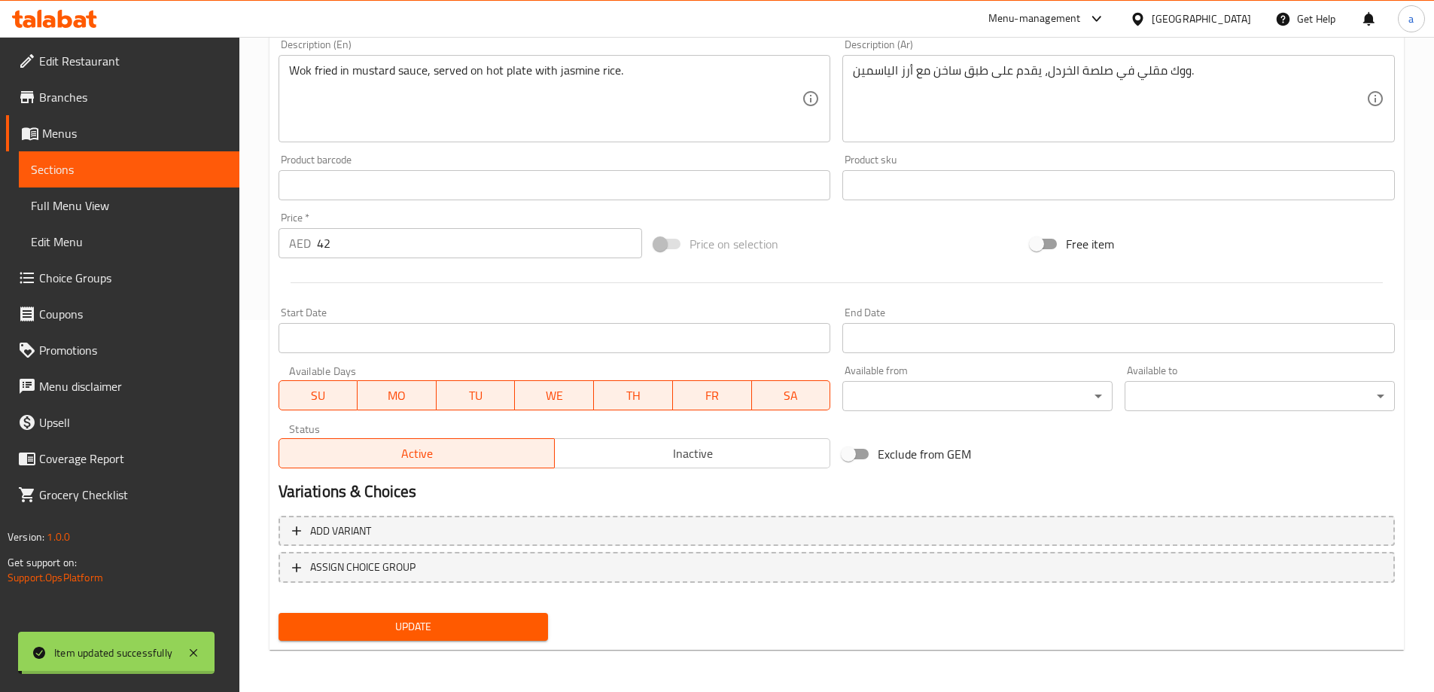
click at [83, 210] on span "Full Menu View" at bounding box center [129, 206] width 197 height 18
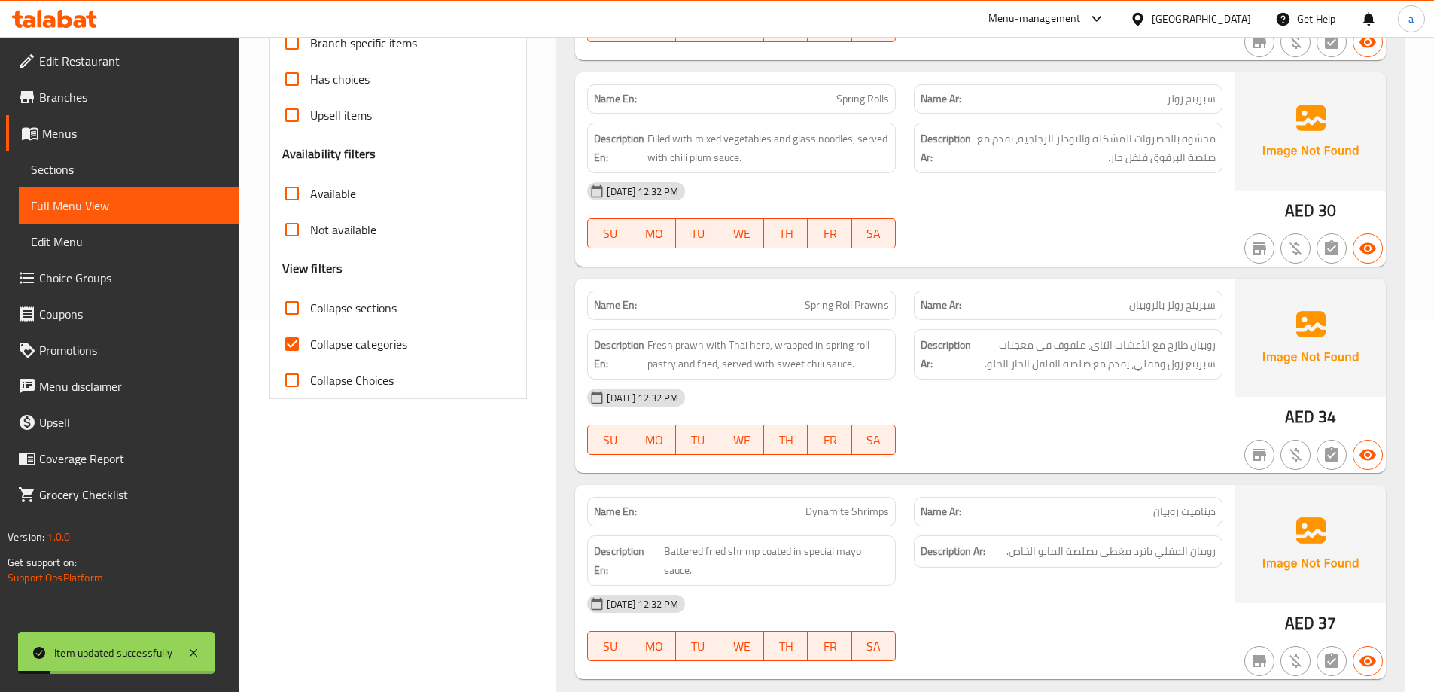
click at [362, 335] on span "Collapse categories" at bounding box center [358, 344] width 97 height 18
click at [310, 335] on input "Collapse categories" at bounding box center [292, 344] width 36 height 36
checkbox input "false"
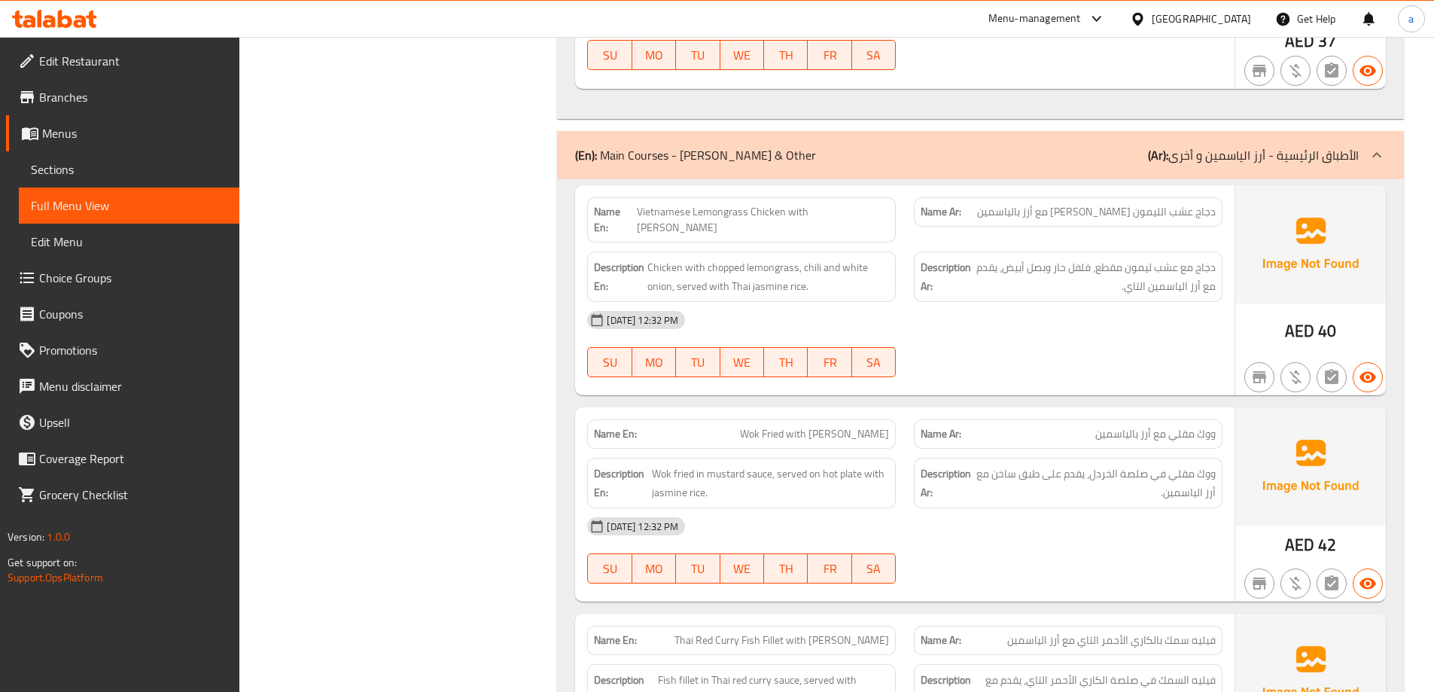
scroll to position [3835, 0]
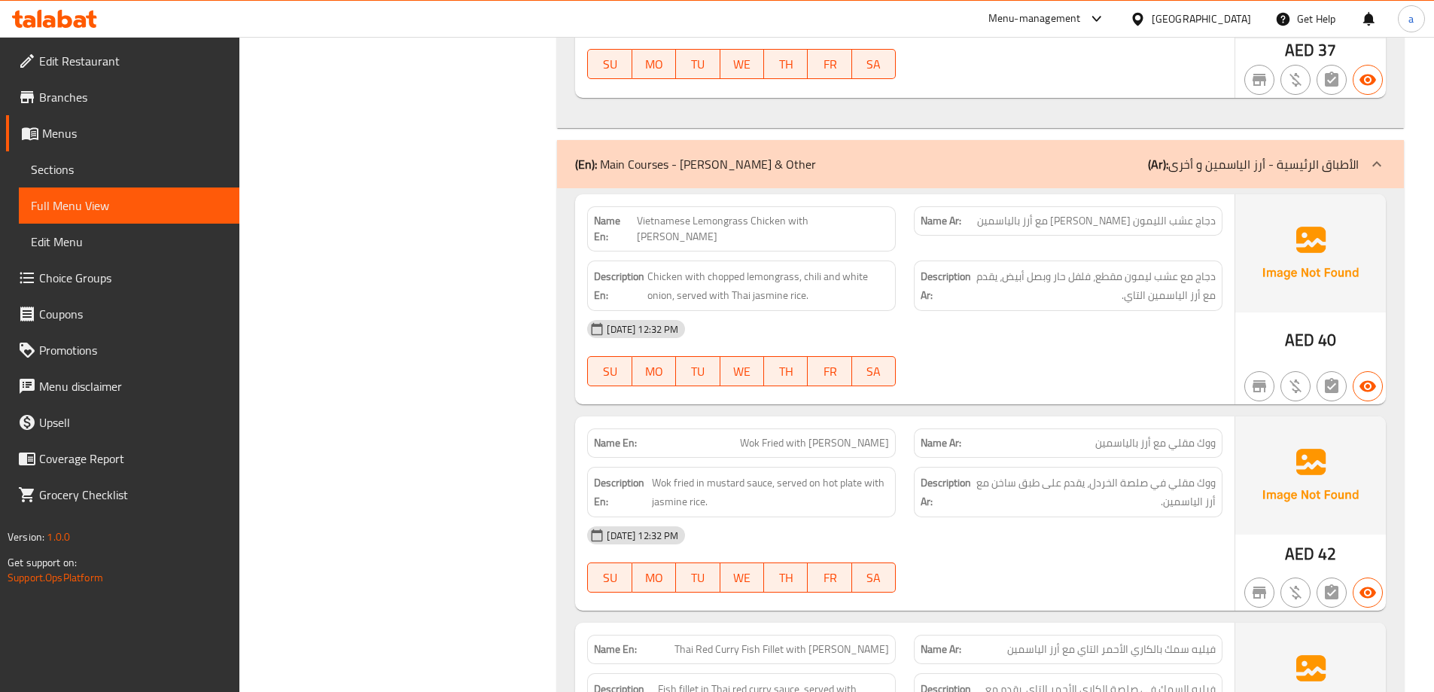
copy span "[DEMOGRAPHIC_DATA]"
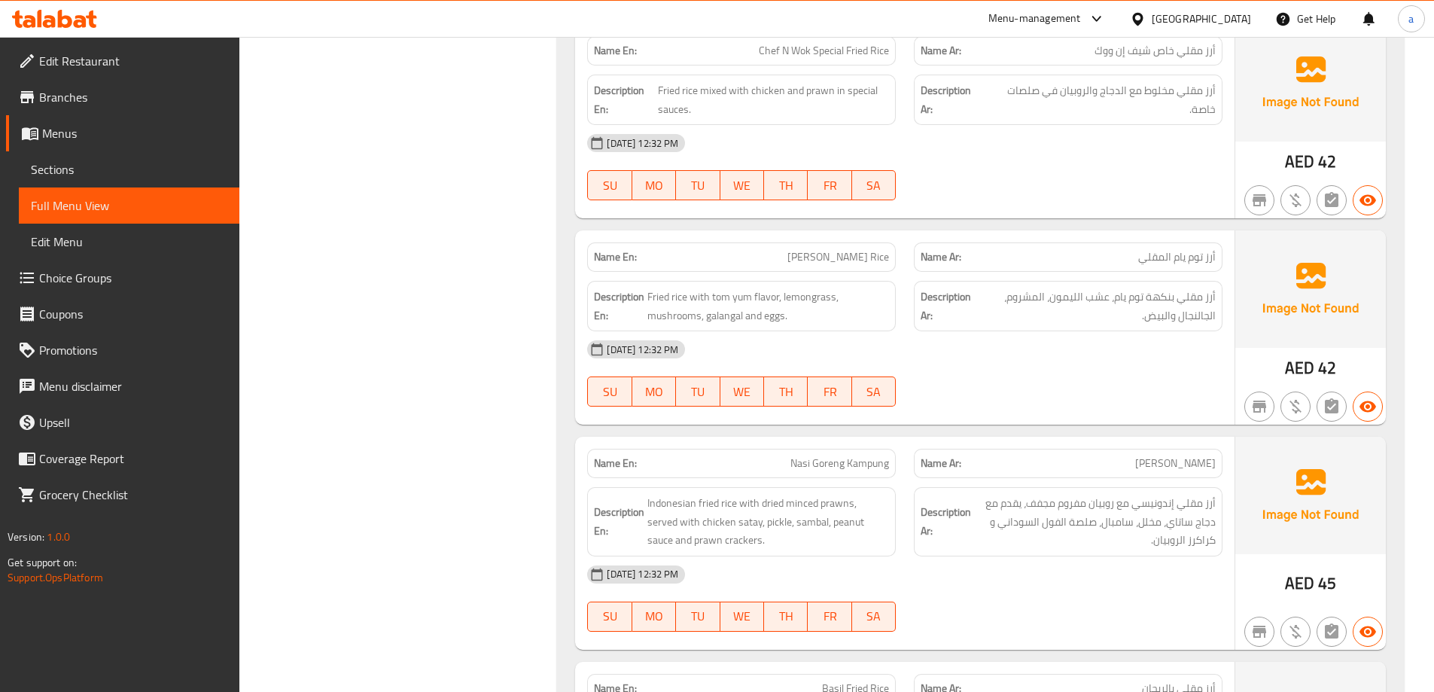
scroll to position [2480, 0]
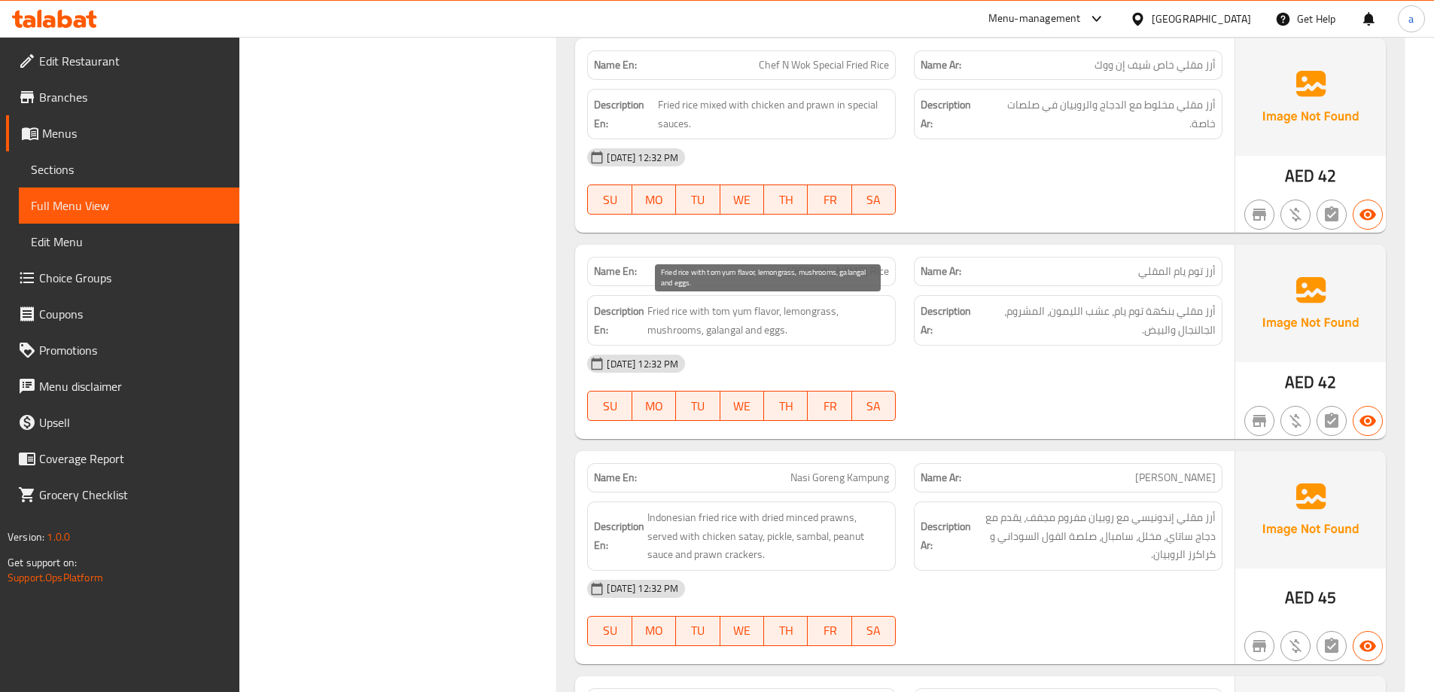
click at [725, 336] on span "Fried rice with tom yum flavor, lemongrass, mushrooms, galangal and eggs." at bounding box center [768, 320] width 242 height 37
copy span "galangal"
drag, startPoint x: 760, startPoint y: 390, endPoint x: 811, endPoint y: 390, distance: 50.4
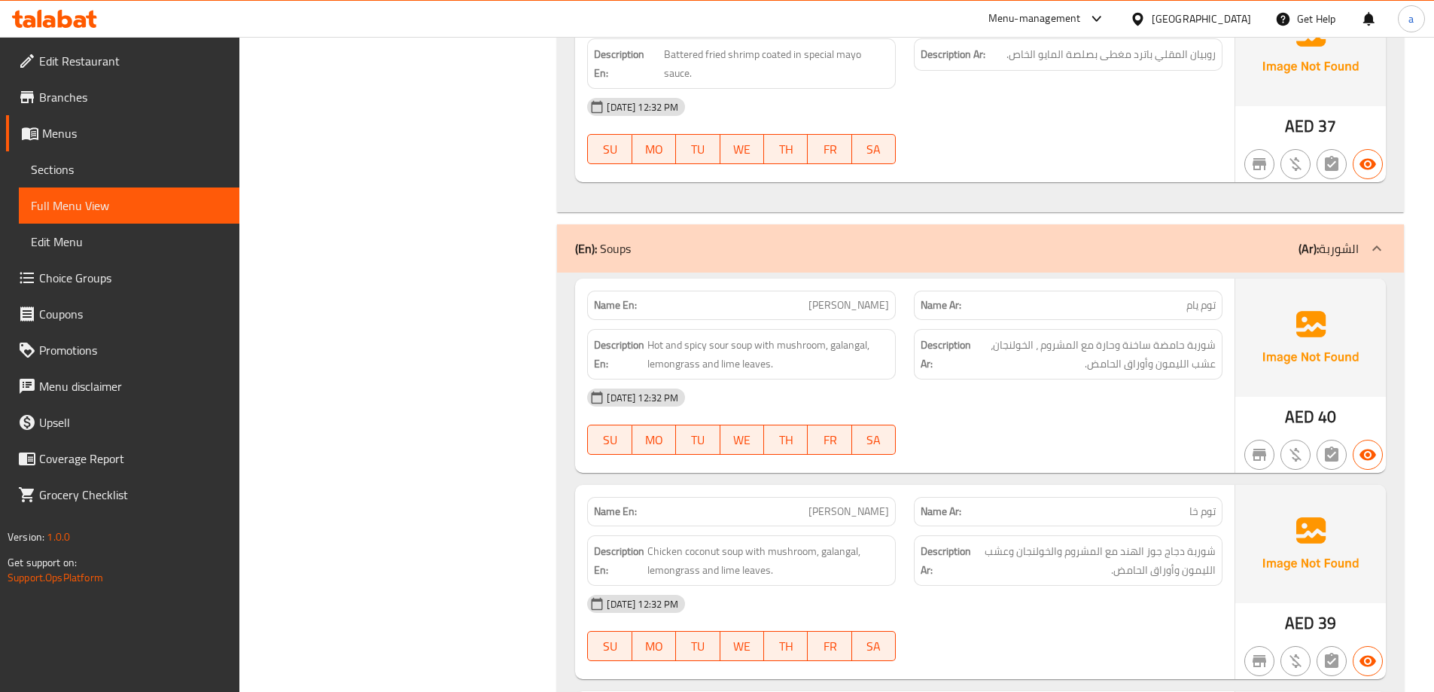
scroll to position [2463, 0]
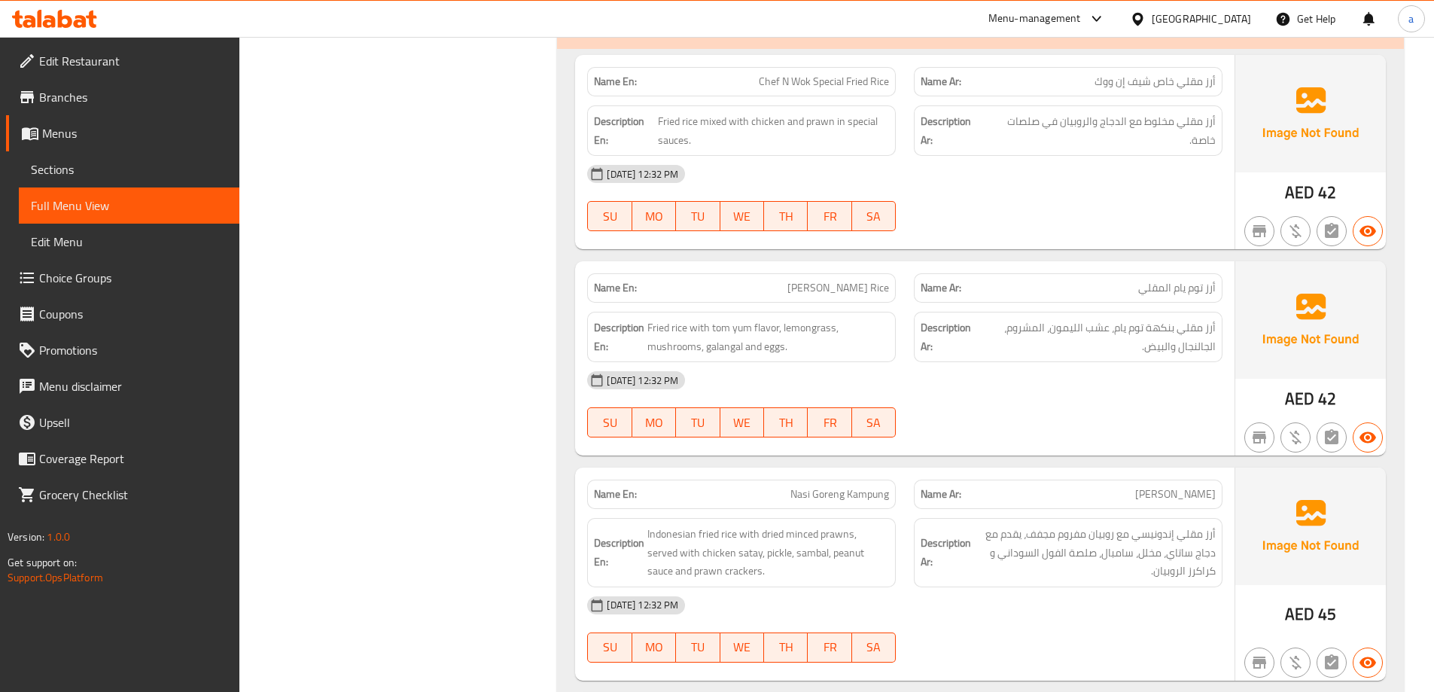
click at [92, 172] on span "Sections" at bounding box center [129, 169] width 197 height 18
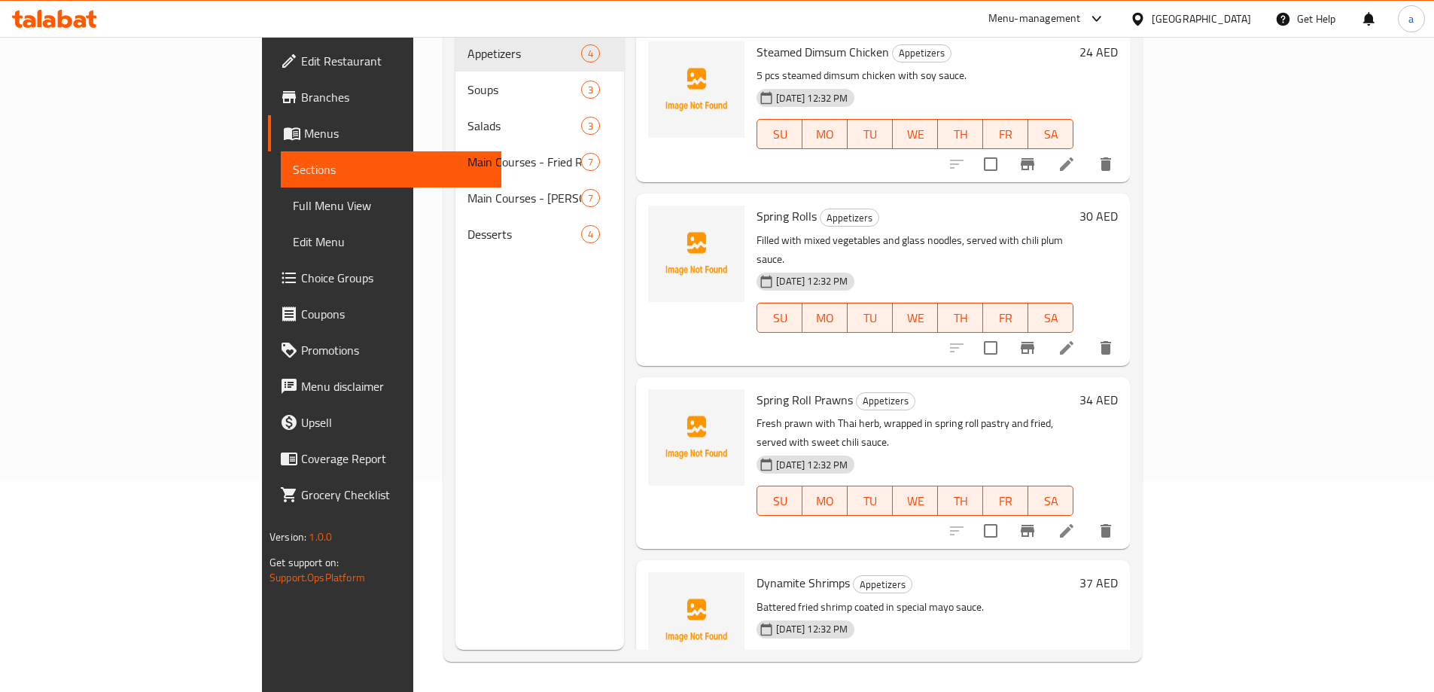
scroll to position [211, 0]
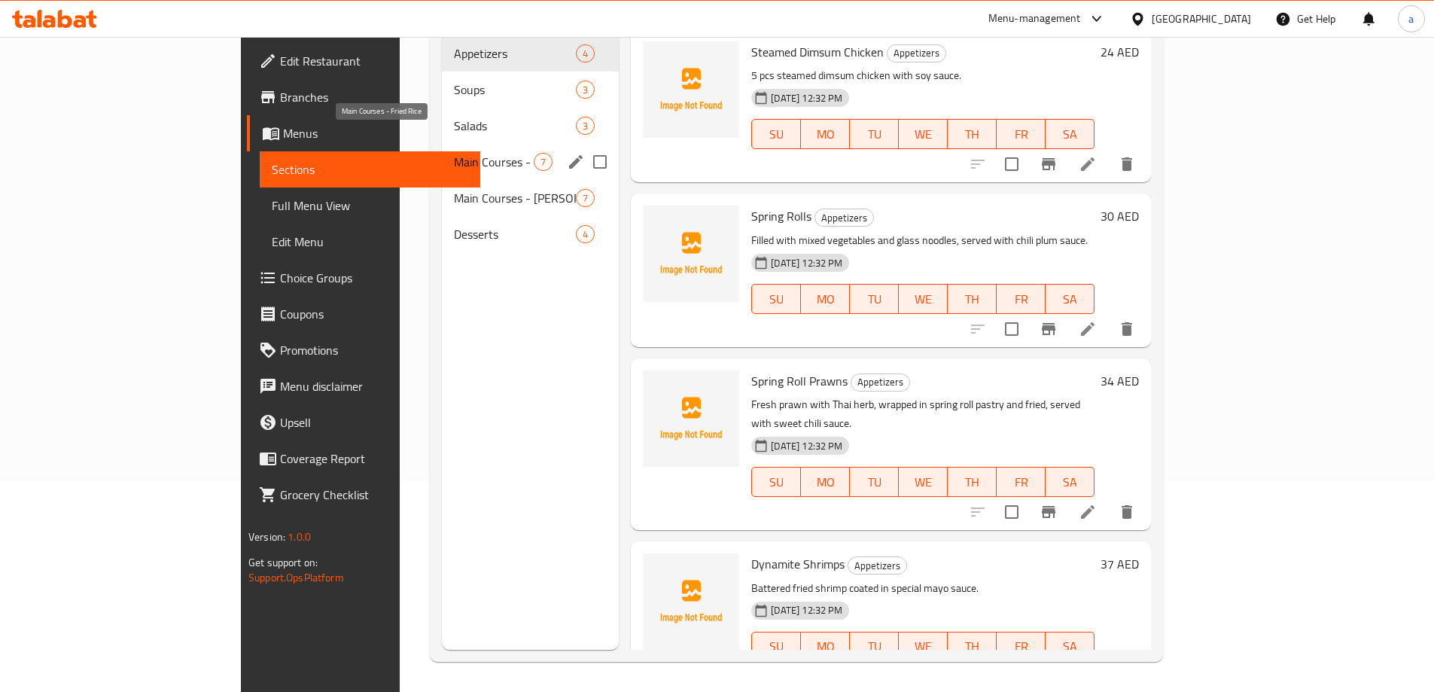
click at [454, 153] on span "Main Courses - Fried Rice" at bounding box center [494, 162] width 80 height 18
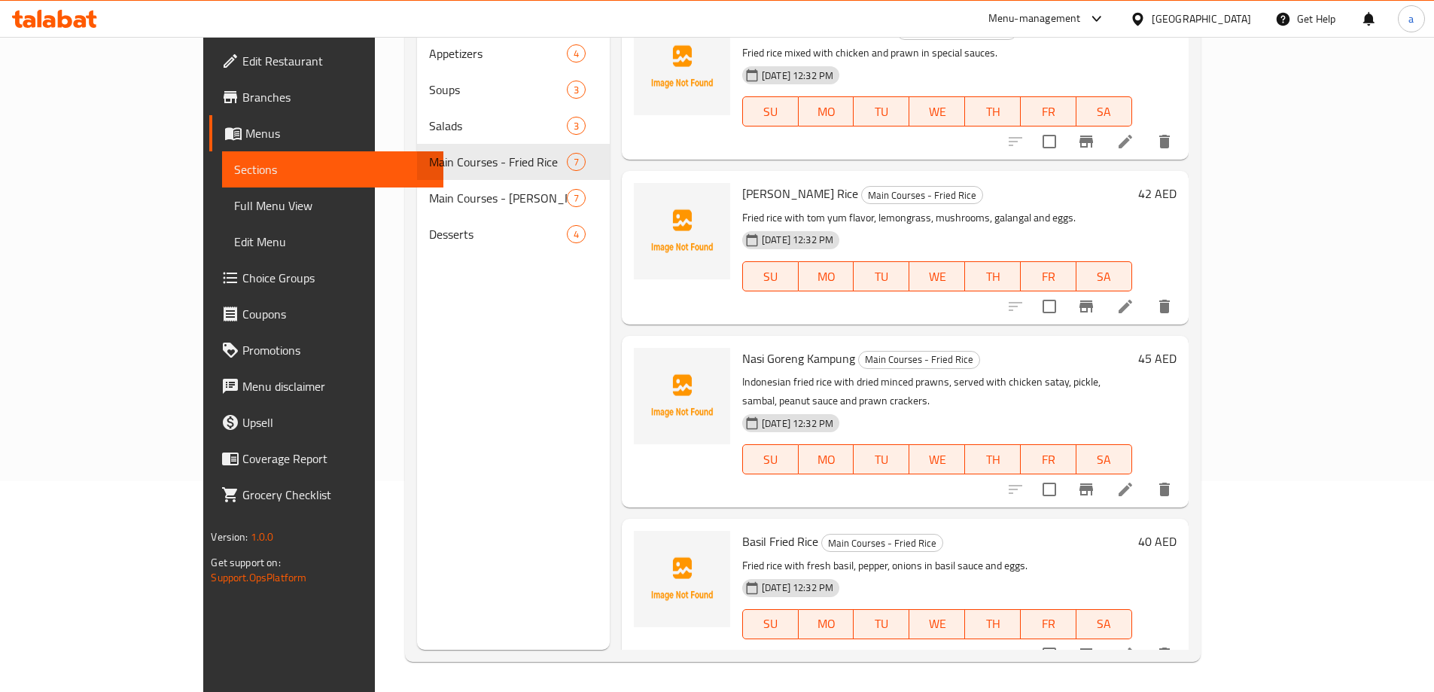
click at [1135, 303] on icon at bounding box center [1126, 306] width 18 height 18
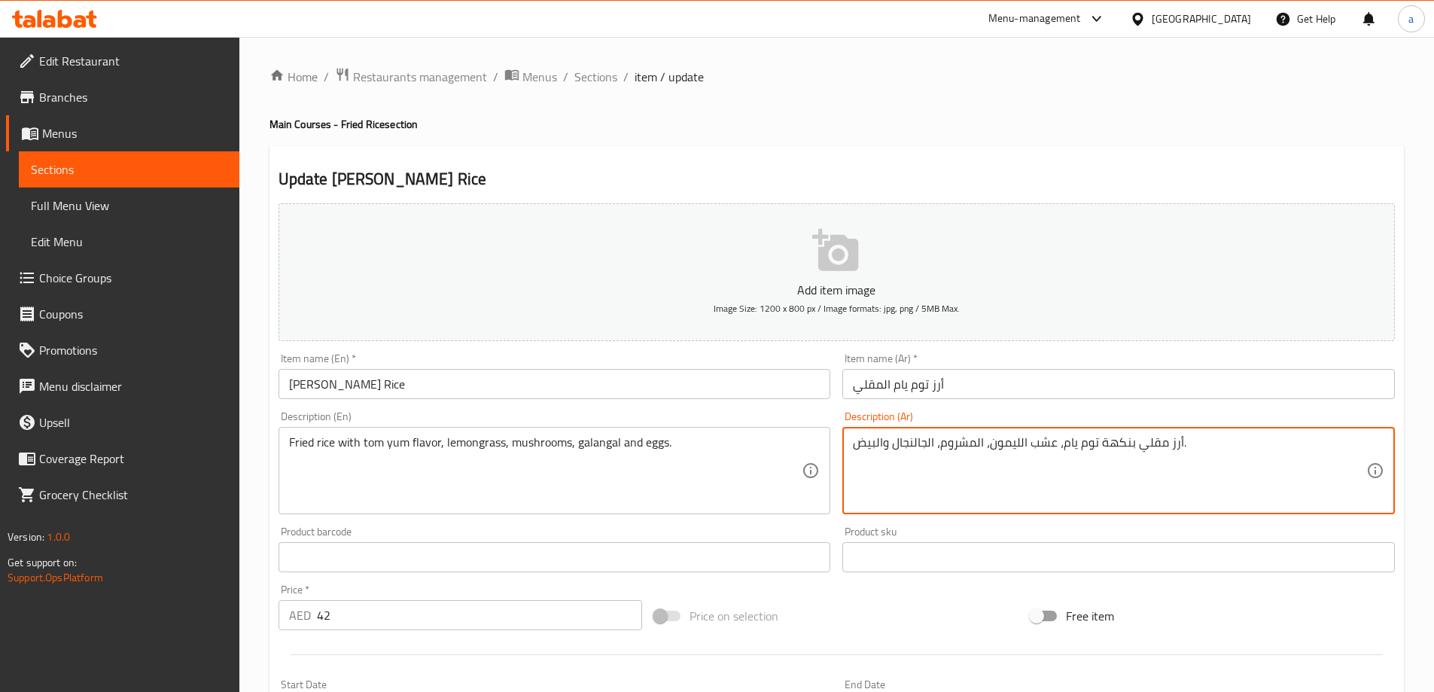
drag, startPoint x: 896, startPoint y: 448, endPoint x: 918, endPoint y: 448, distance: 21.8
click at [892, 445] on textarea "أرز مقلي بنكهة توم يام، عشب الليمون، المشروم، الجالنجال والبيض." at bounding box center [1109, 471] width 513 height 72
drag, startPoint x: 893, startPoint y: 447, endPoint x: 935, endPoint y: 464, distance: 45.3
click at [935, 464] on textarea "أرز مقلي بنكهة توم يام، عشب الليمون، المشروم، الجالنجال والبيض." at bounding box center [1109, 471] width 513 height 72
paste textarea "ولنجان"
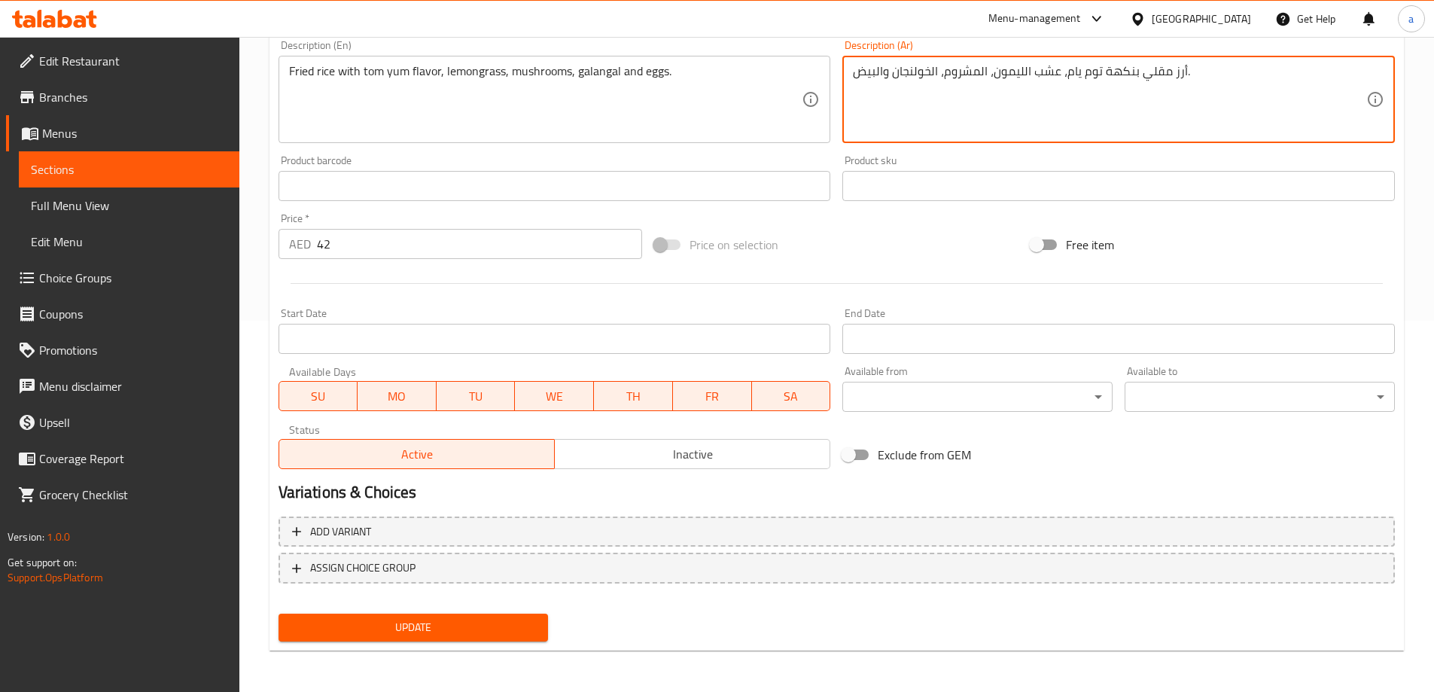
scroll to position [372, 0]
type textarea "أرز مقلي بنكهة توم يام، عشب الليمون، المشروم، الخولنجان والبيض."
click at [493, 636] on span "Update" at bounding box center [414, 626] width 246 height 19
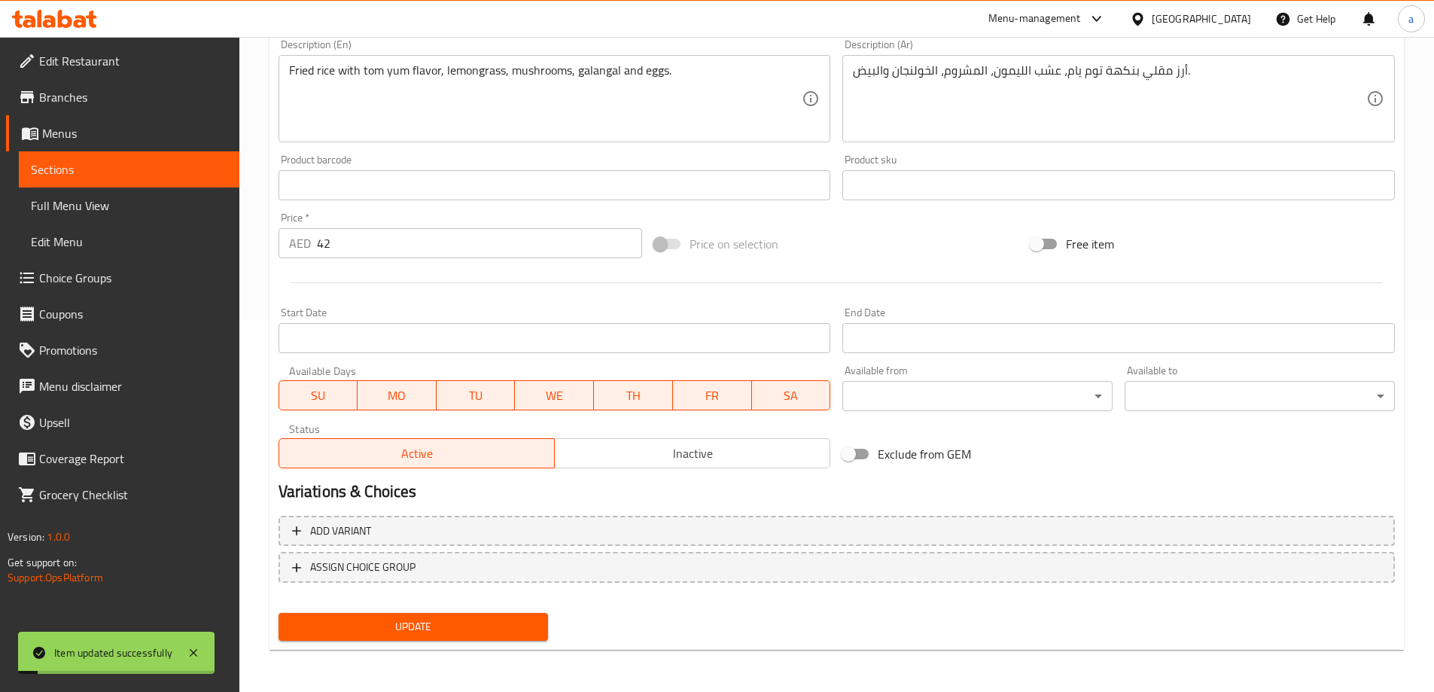
click at [78, 200] on span "Full Menu View" at bounding box center [129, 206] width 197 height 18
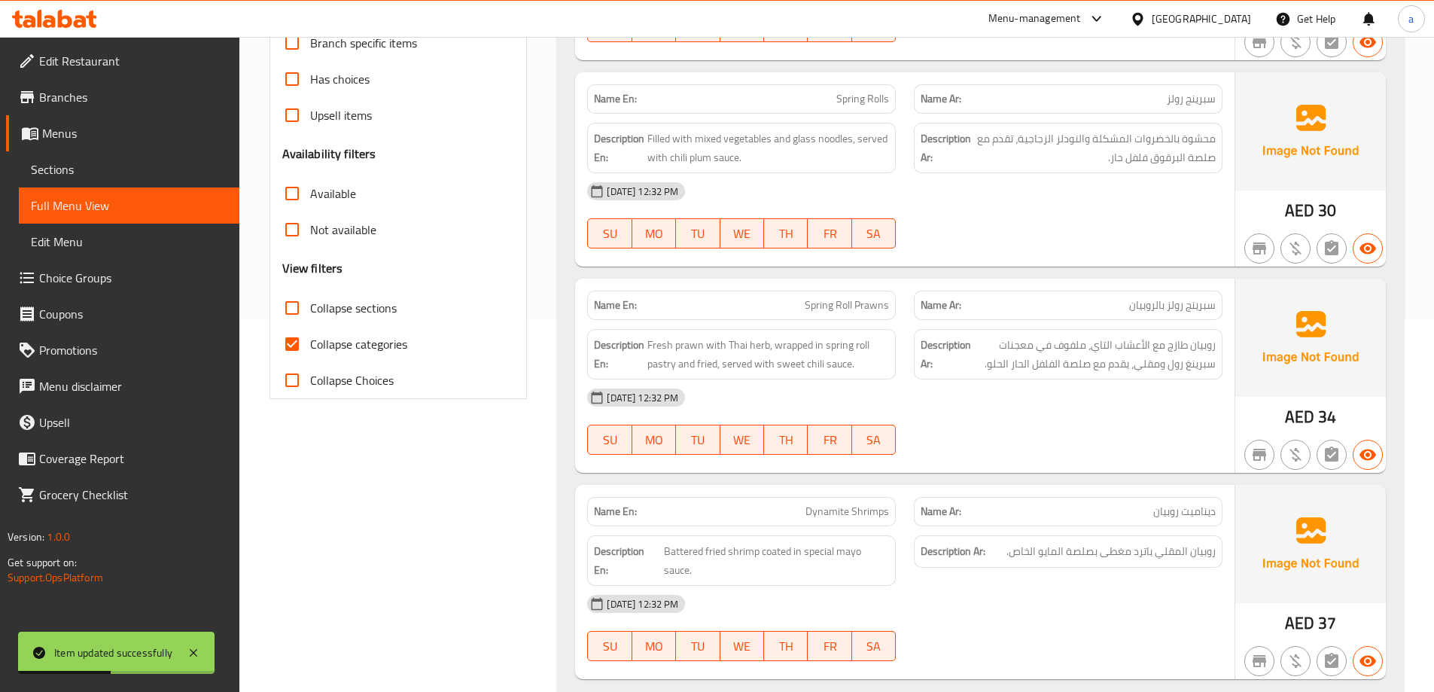
click at [296, 337] on input "Collapse categories" at bounding box center [292, 344] width 36 height 36
checkbox input "false"
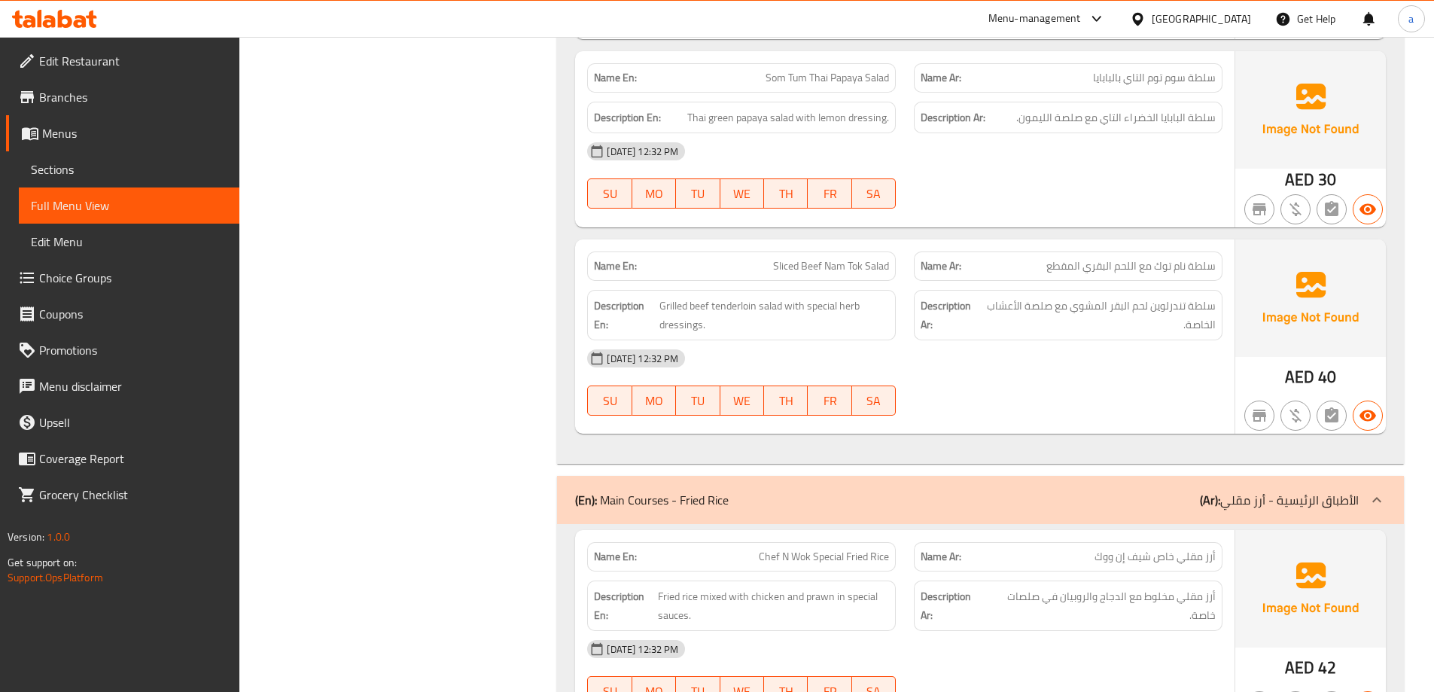
scroll to position [1953, 0]
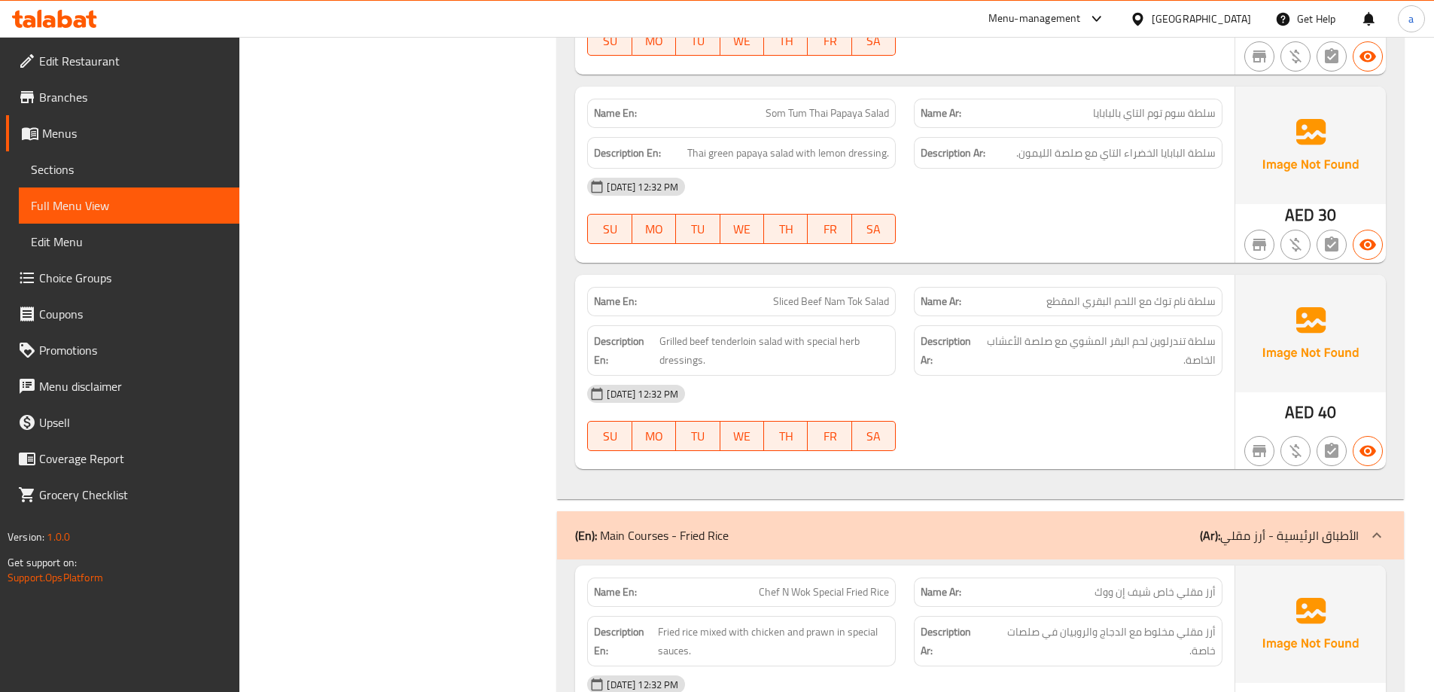
copy span "Papaya"
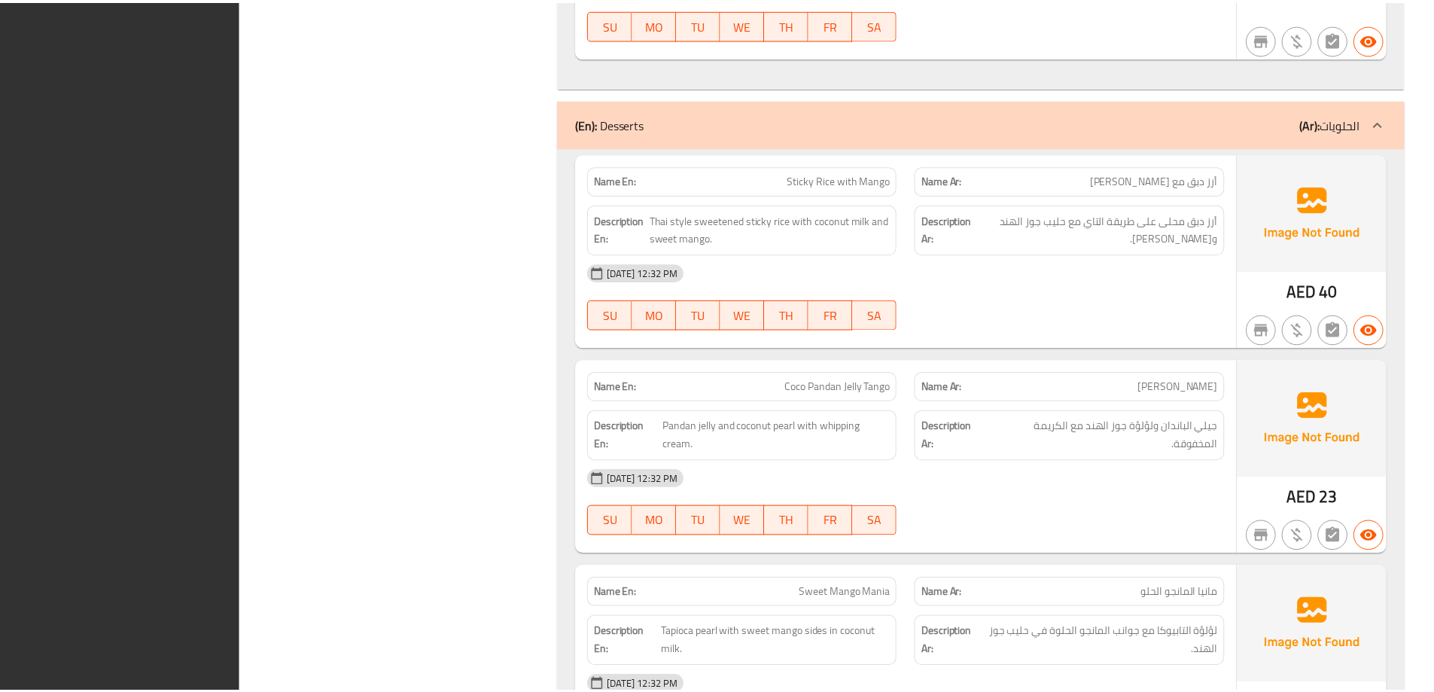
scroll to position [5705, 0]
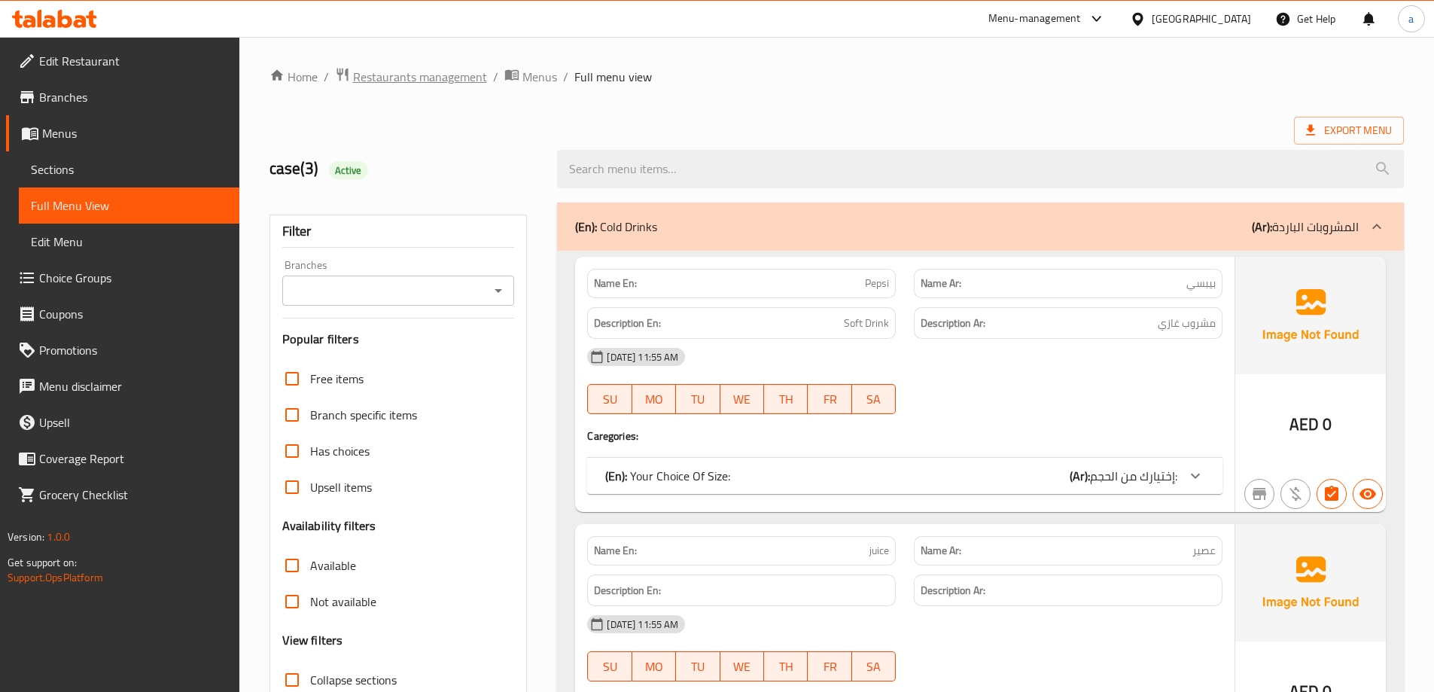
click at [386, 78] on span "Restaurants management" at bounding box center [420, 77] width 134 height 18
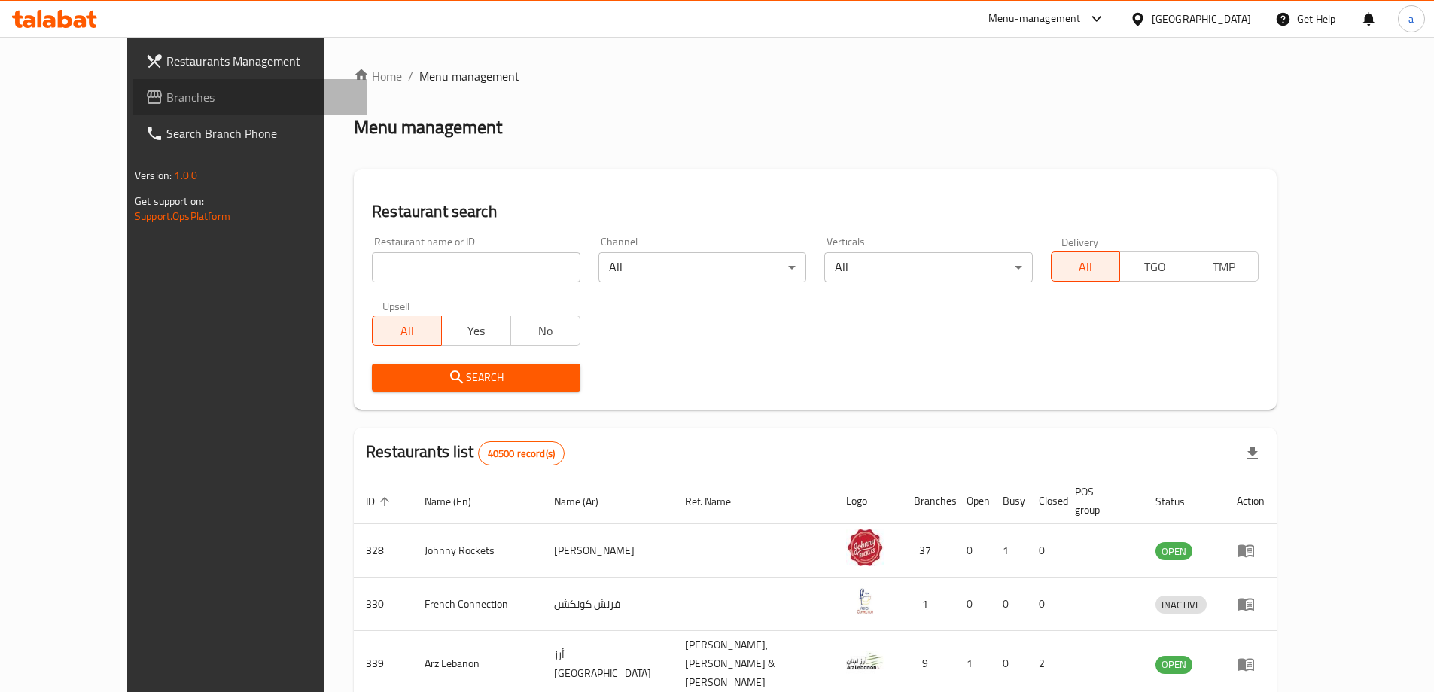
click at [166, 102] on span "Branches" at bounding box center [260, 97] width 188 height 18
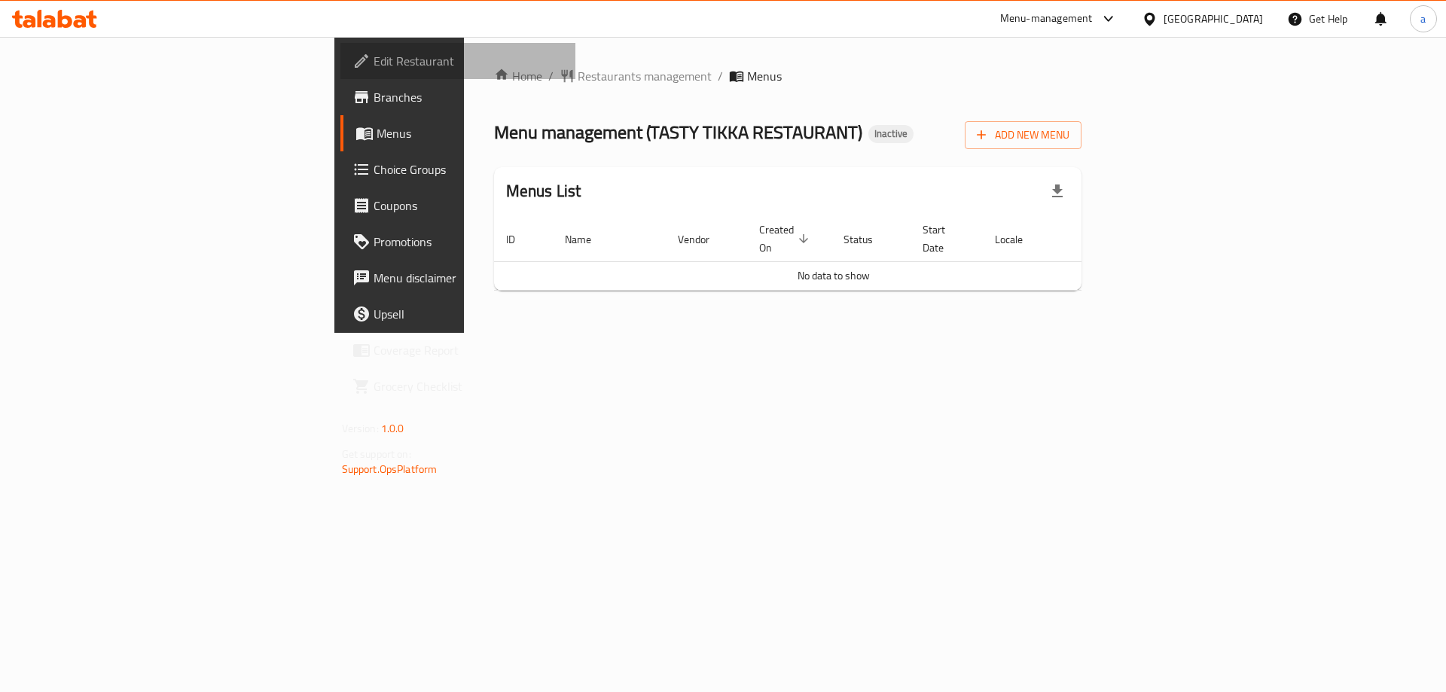
click at [373, 69] on span "Edit Restaurant" at bounding box center [468, 61] width 190 height 18
